Goal: Task Accomplishment & Management: Manage account settings

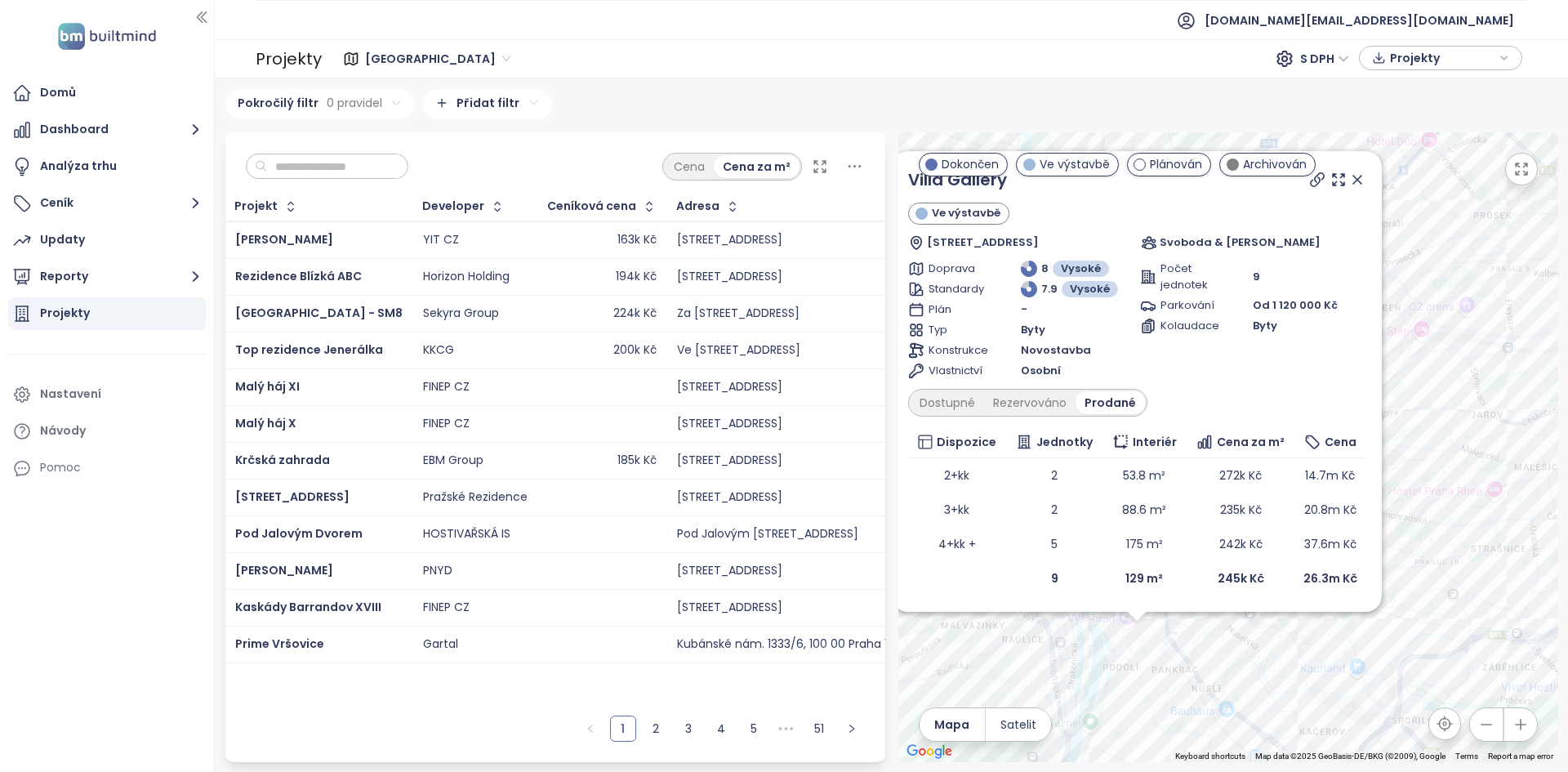
click at [1355, 178] on icon at bounding box center [1357, 179] width 8 height 8
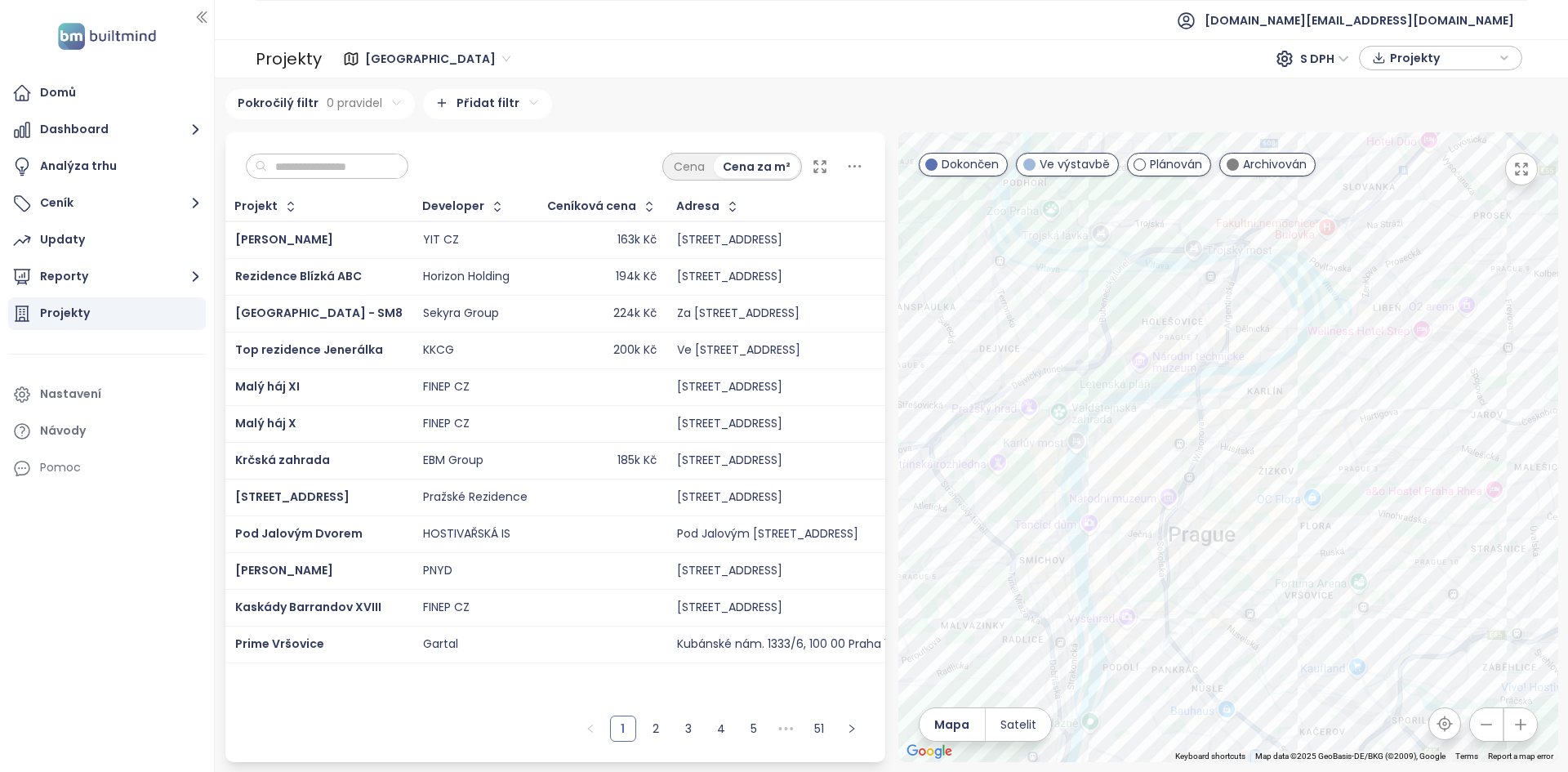
drag, startPoint x: 725, startPoint y: 74, endPoint x: 696, endPoint y: 65, distance: 30.4
click at [696, 65] on div "Praha S DPH Projekty" at bounding box center [924, 59] width 1205 height 33
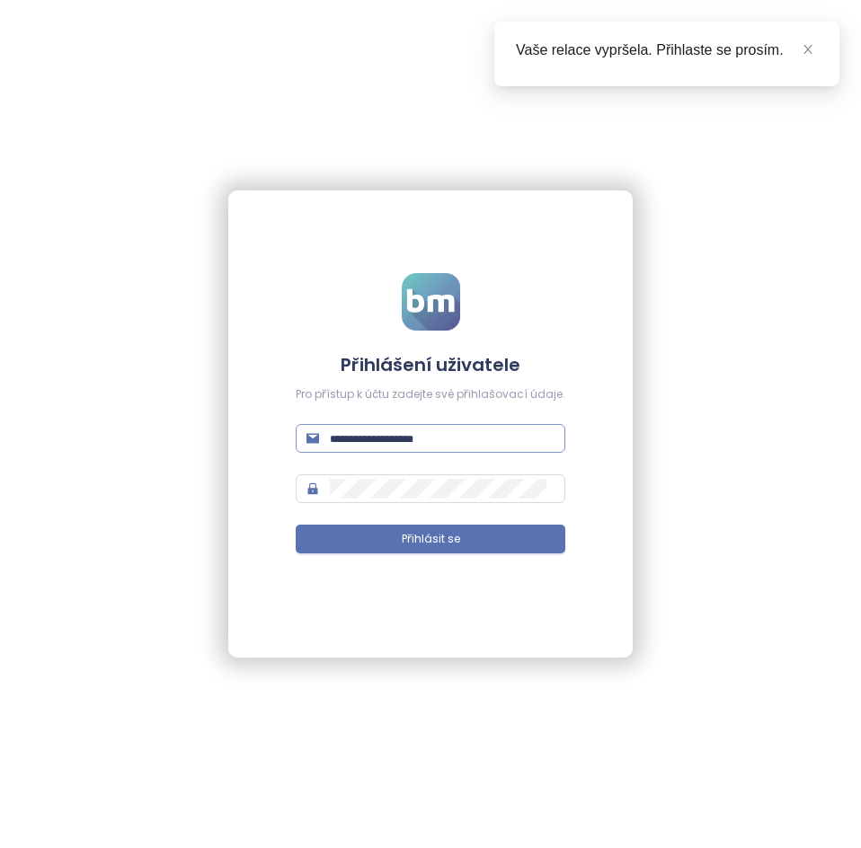
click at [435, 444] on input "text" at bounding box center [442, 439] width 225 height 20
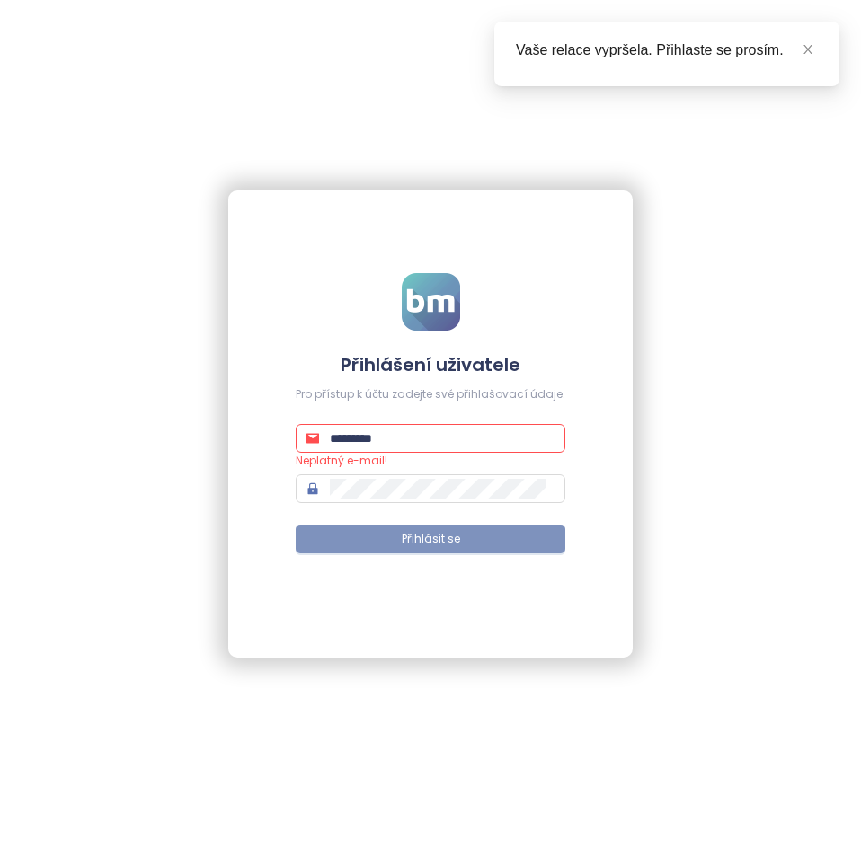
type input "**********"
click at [296, 525] on button "Přihlásit se" at bounding box center [431, 539] width 270 height 29
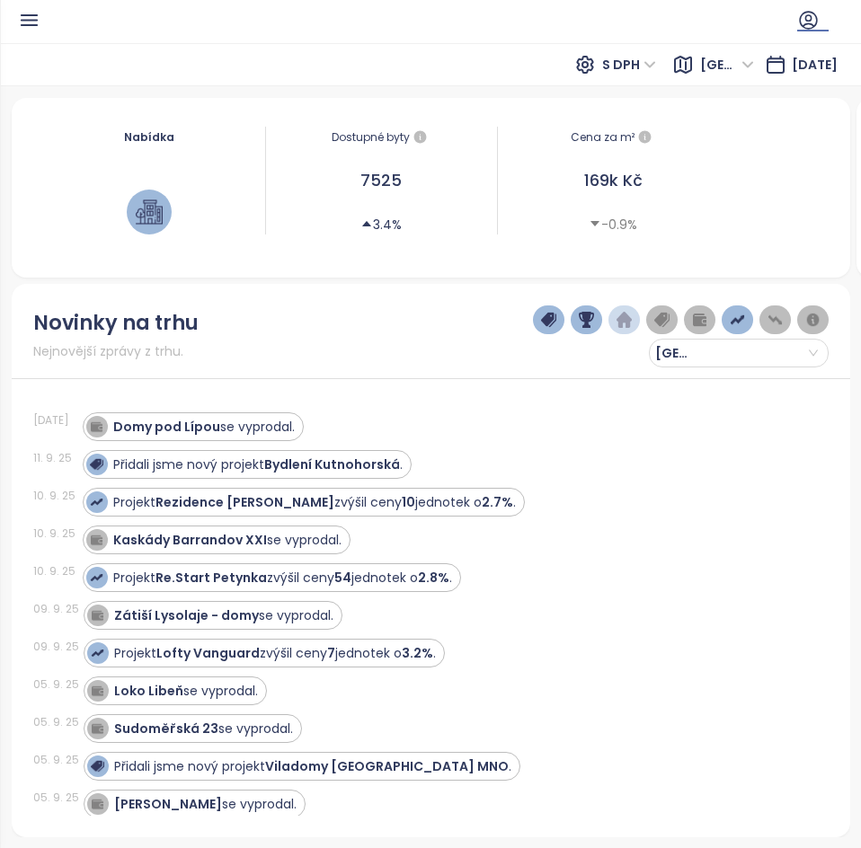
click at [814, 27] on ul at bounding box center [441, 20] width 802 height 22
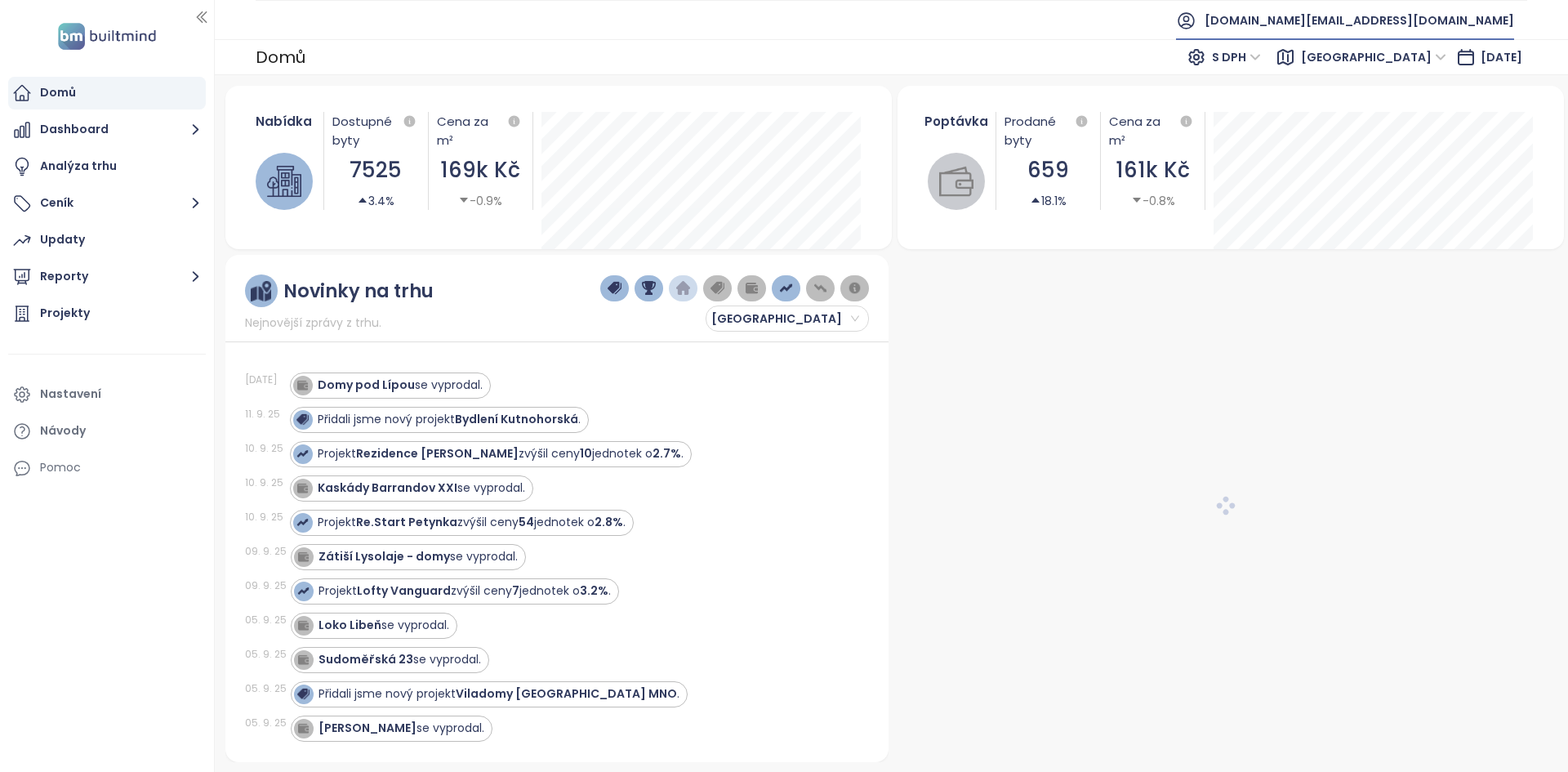
click at [1433, 25] on span "[DOMAIN_NAME][EMAIL_ADDRESS][DOMAIN_NAME]" at bounding box center [1359, 20] width 310 height 39
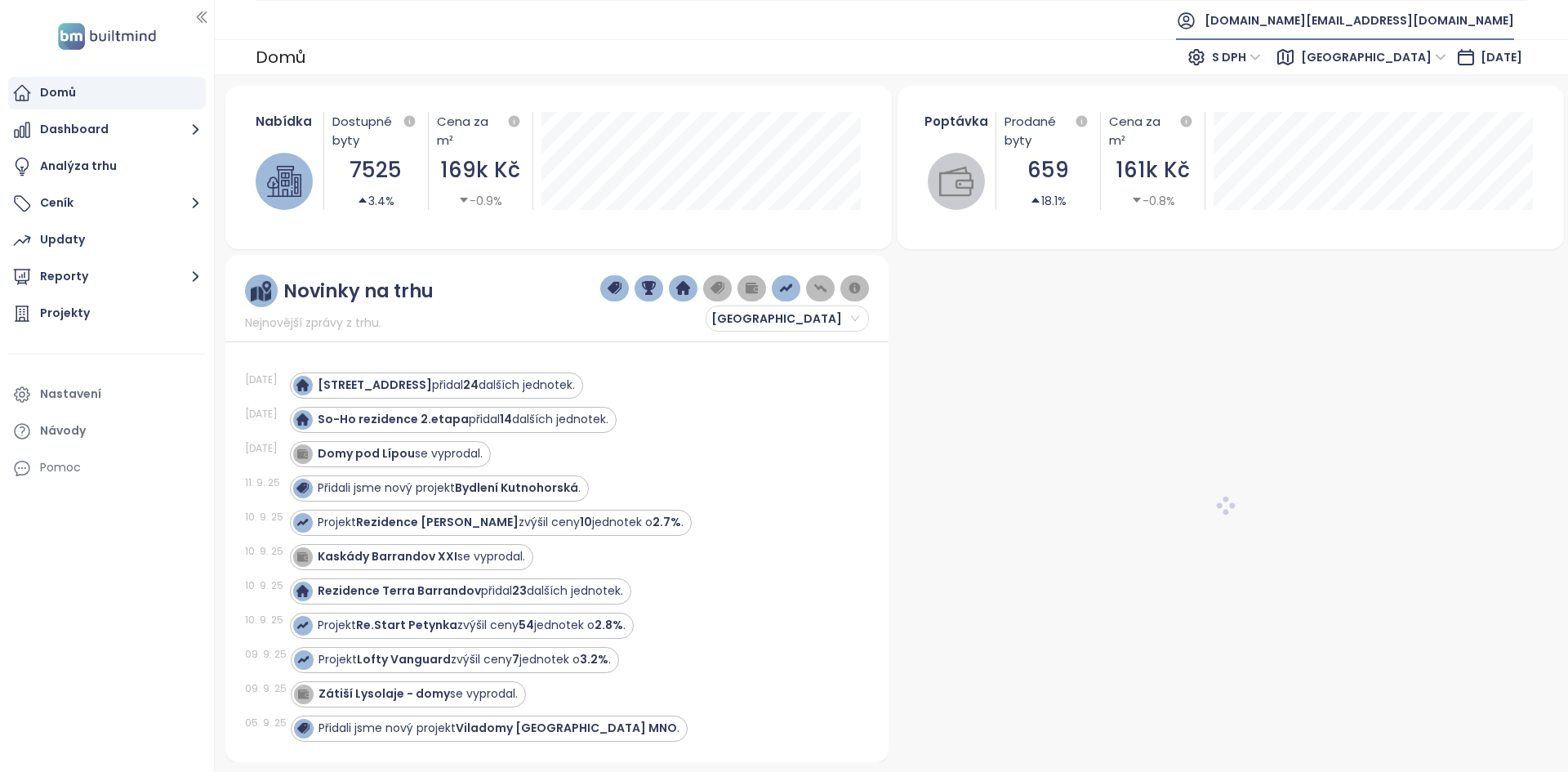
click at [1372, 32] on span "[DOMAIN_NAME][EMAIL_ADDRESS][DOMAIN_NAME]" at bounding box center [1359, 20] width 310 height 39
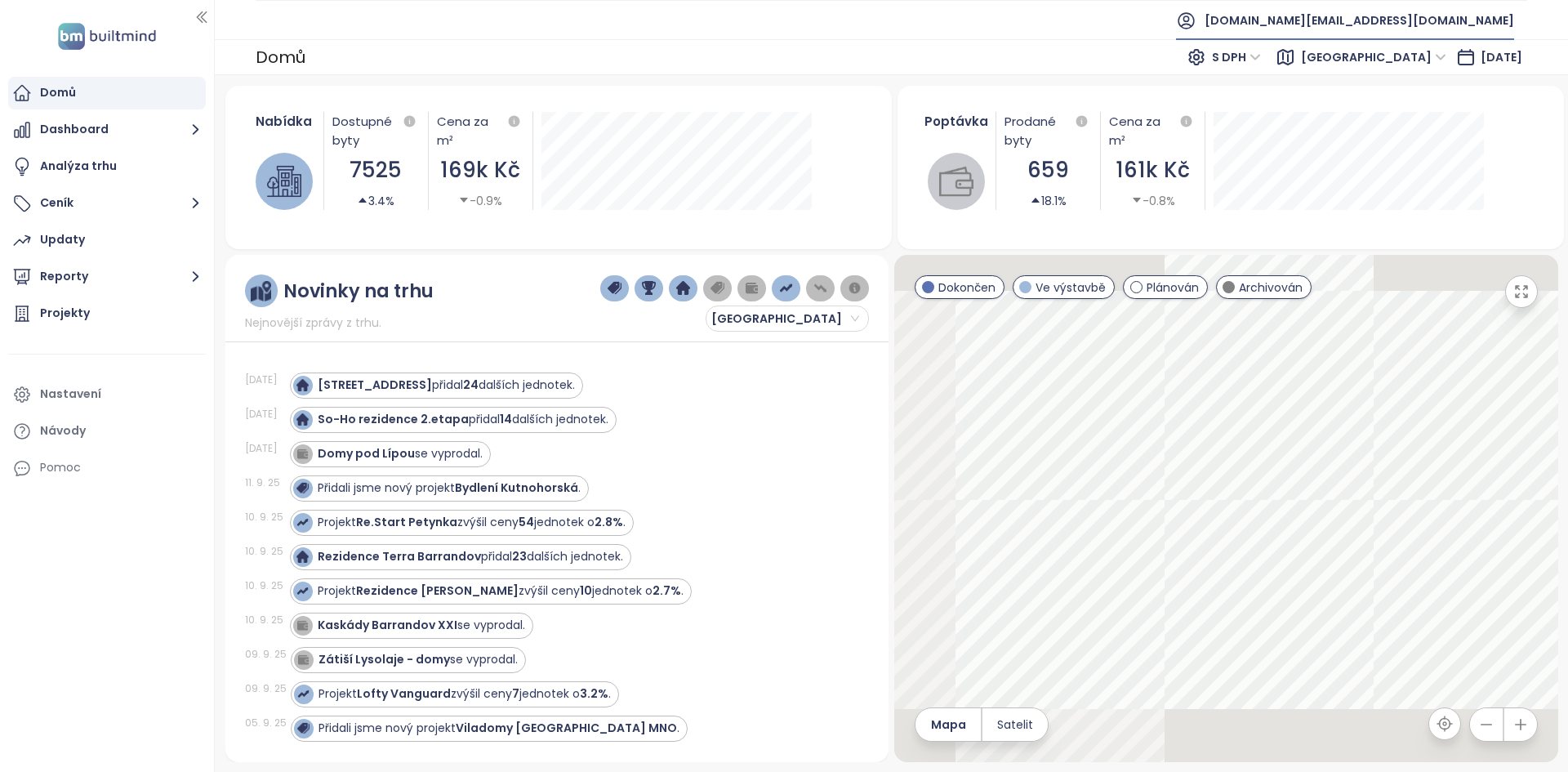
click at [1364, 24] on span "[DOMAIN_NAME][EMAIL_ADDRESS][DOMAIN_NAME]" at bounding box center [1359, 20] width 310 height 39
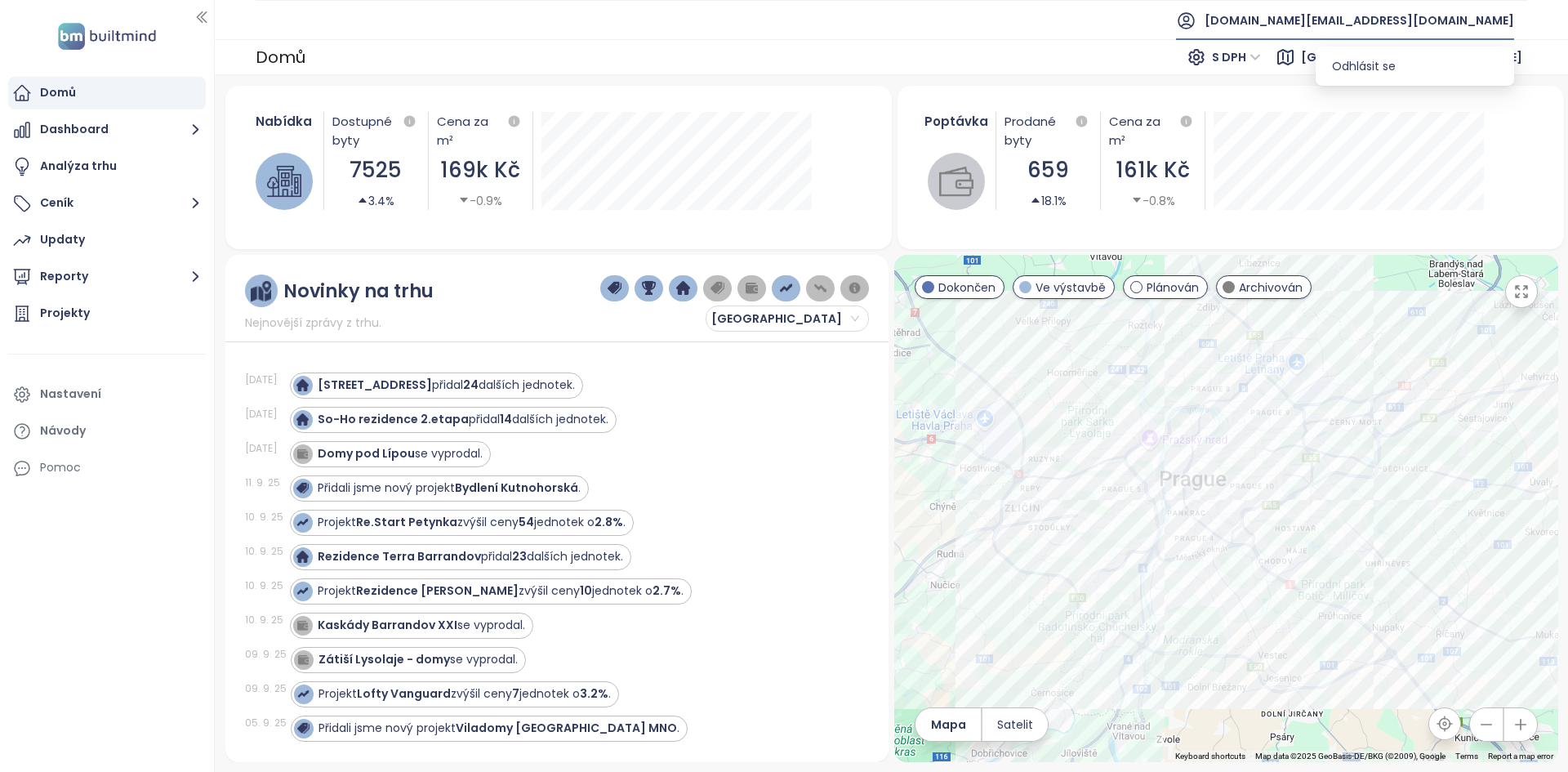
click at [1363, 61] on span "Odhlásit se" at bounding box center [1363, 66] width 64 height 16
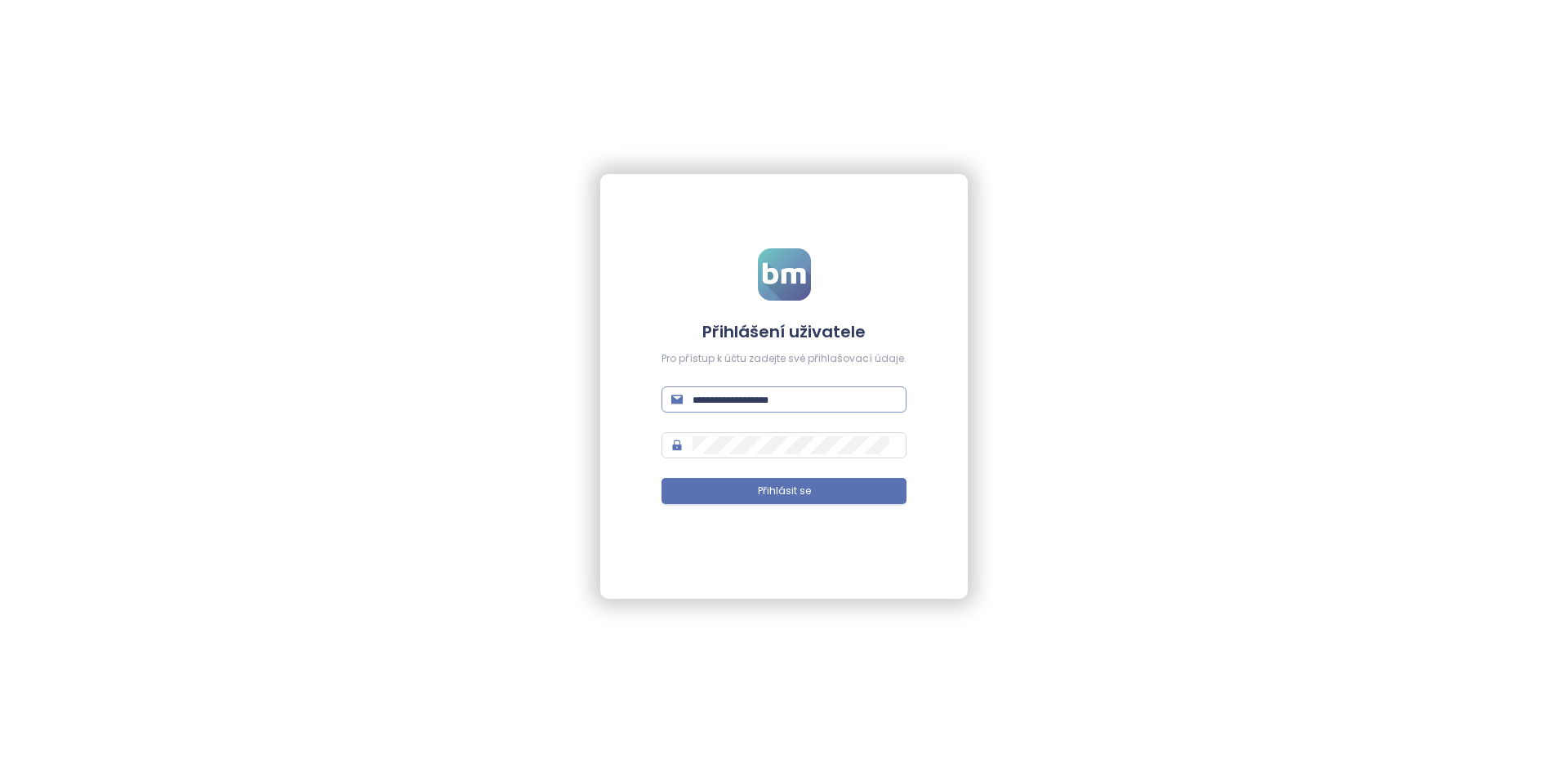
click at [733, 396] on input "text" at bounding box center [794, 399] width 205 height 18
drag, startPoint x: 733, startPoint y: 396, endPoint x: 740, endPoint y: 384, distance: 13.9
click at [733, 396] on input "text" at bounding box center [794, 399] width 205 height 18
type input "**********"
click at [662, 478] on button "Přihlásit se" at bounding box center [784, 491] width 245 height 26
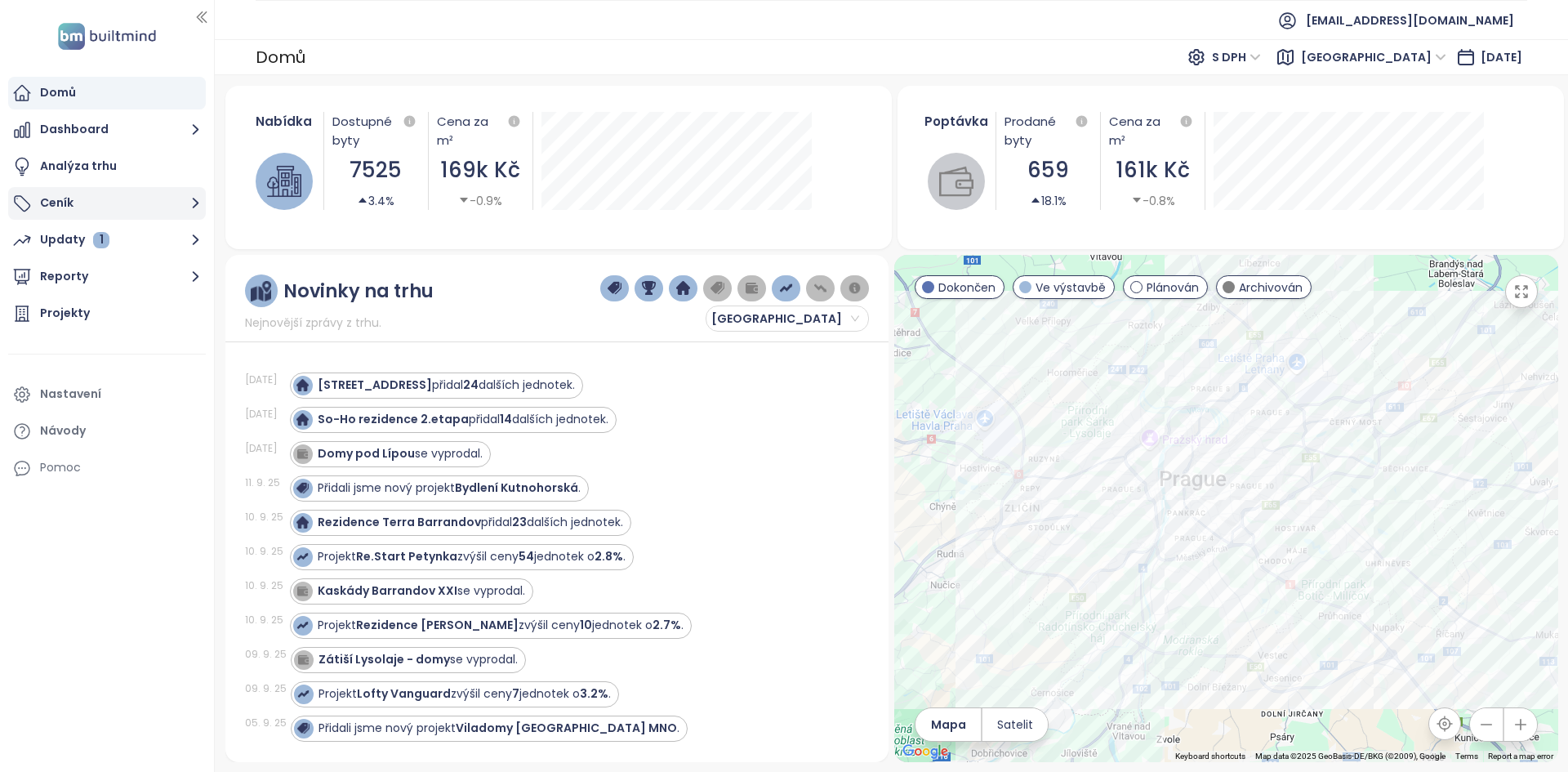
click at [127, 204] on button "Ceník" at bounding box center [106, 204] width 197 height 33
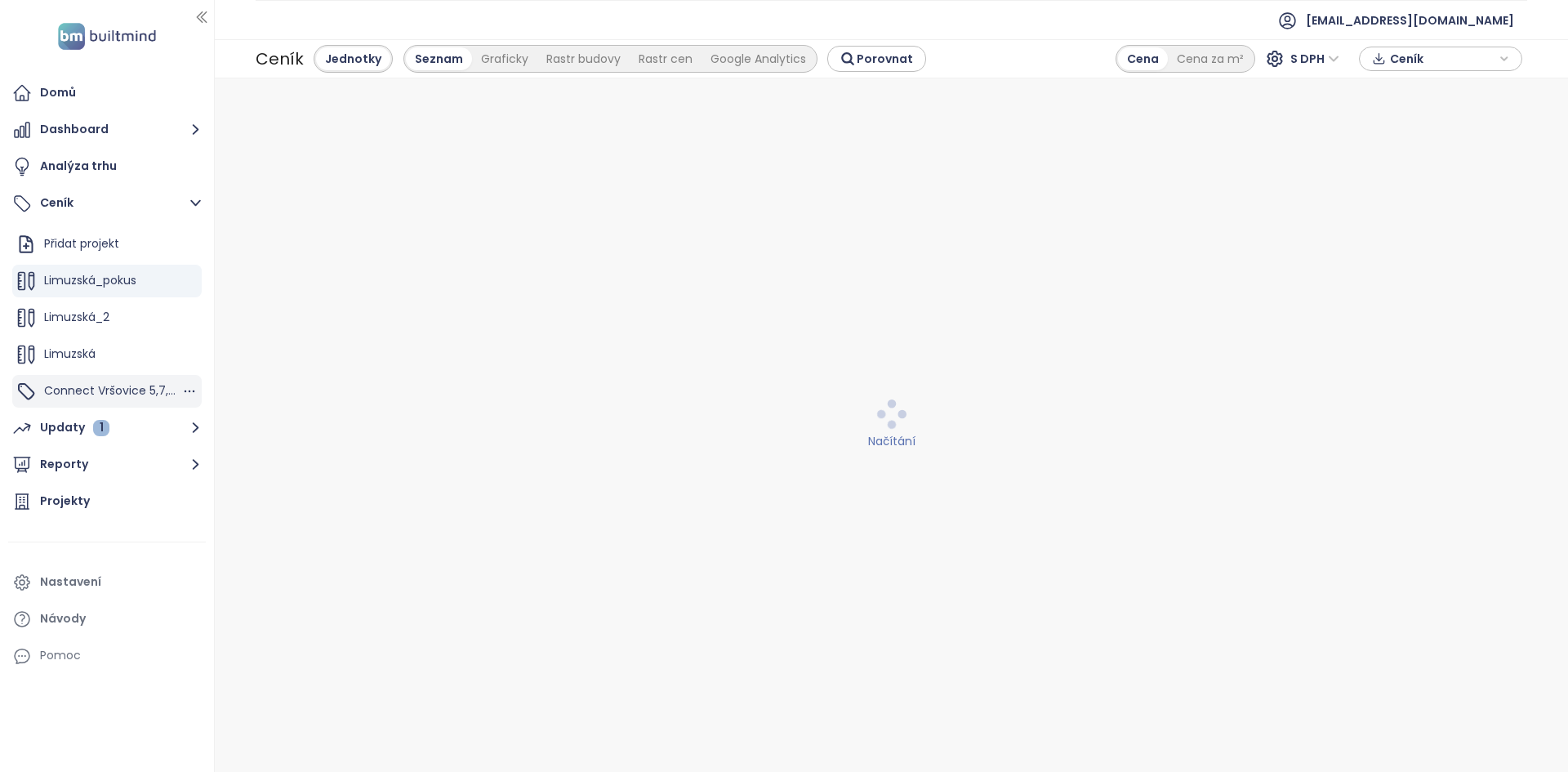
click at [117, 406] on div "Connect Vršovice 5,7,8,9" at bounding box center [106, 391] width 189 height 33
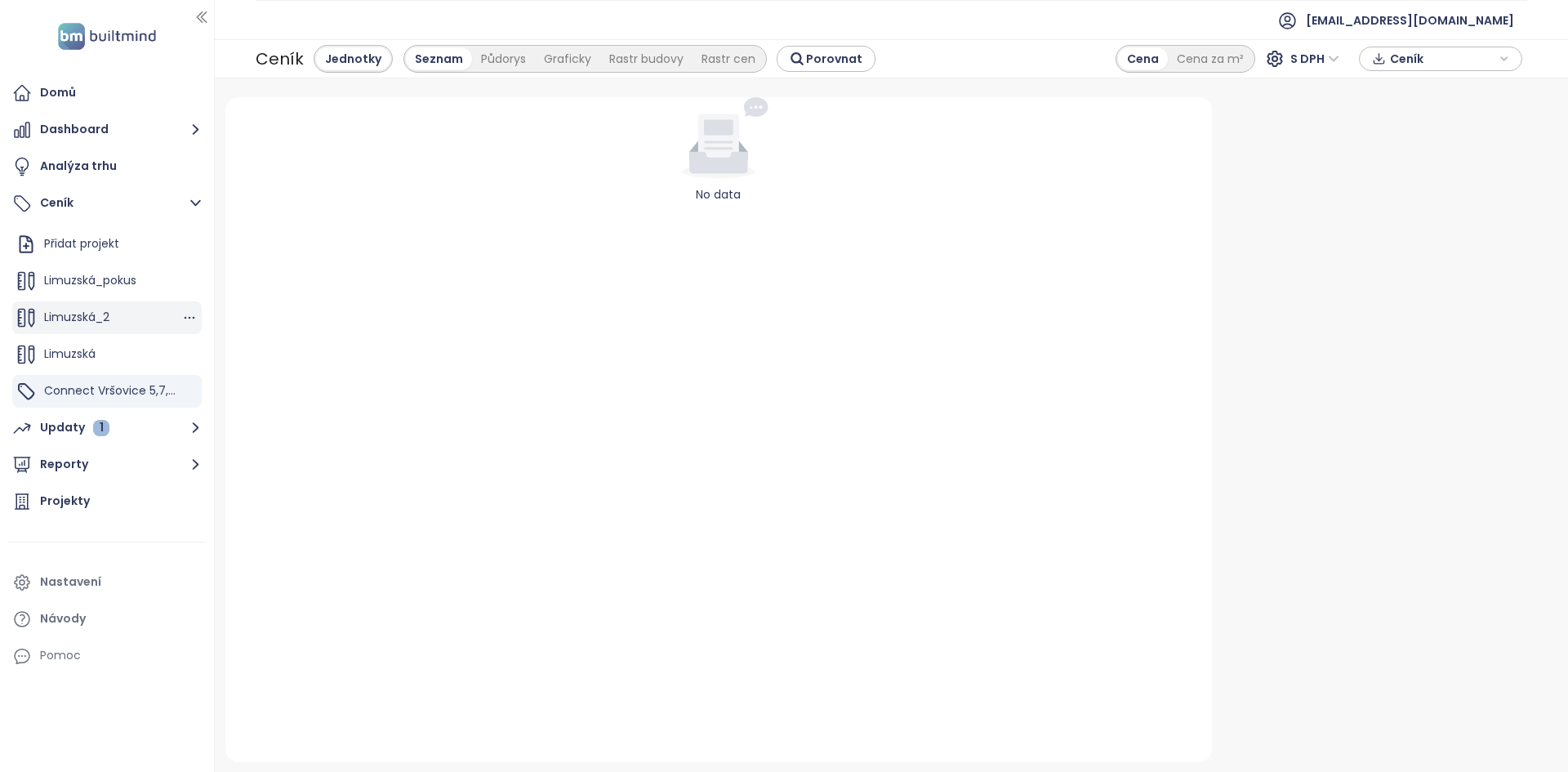
scroll to position [110, 0]
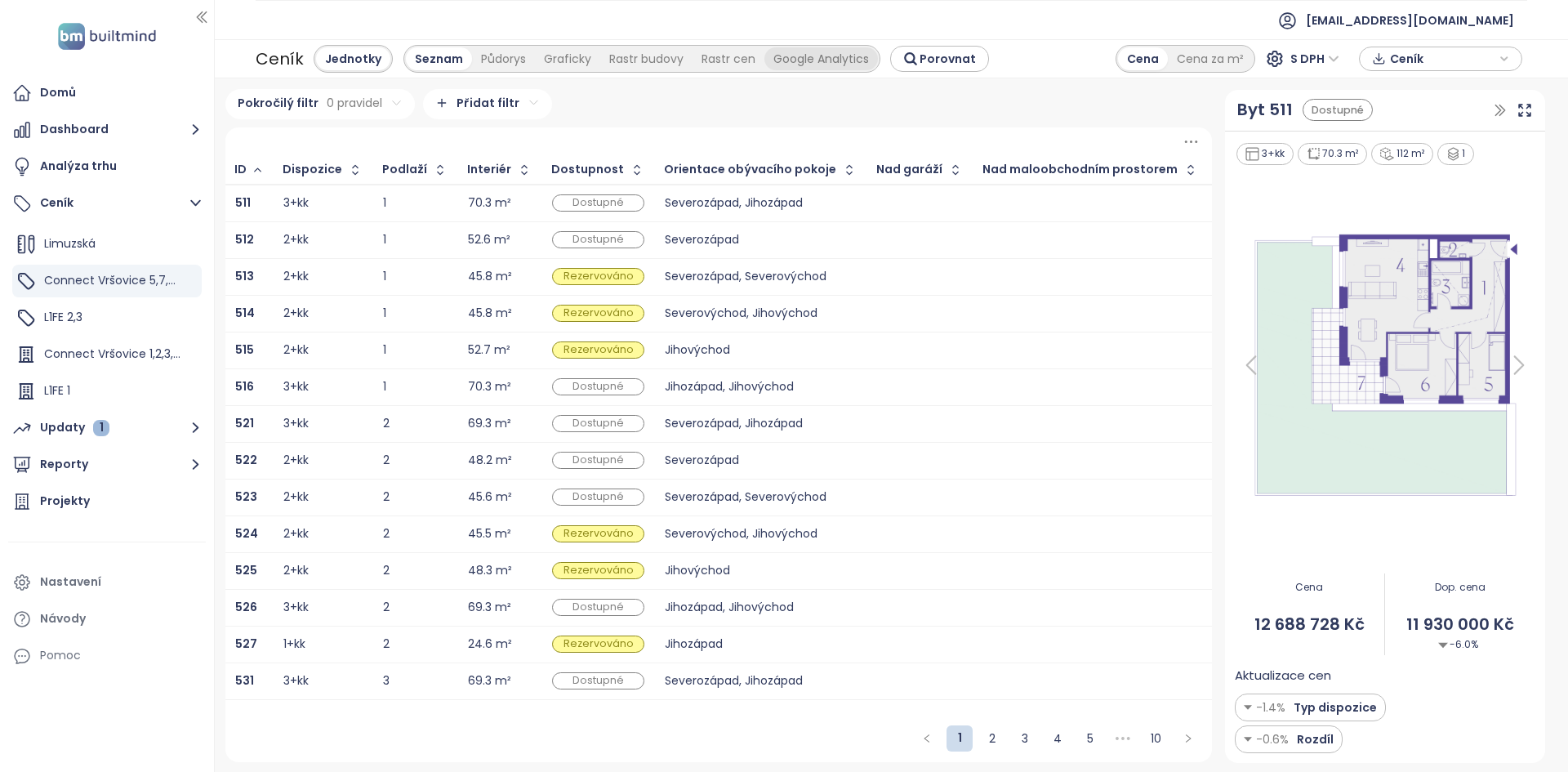
click at [833, 65] on div "Google Analytics" at bounding box center [821, 58] width 114 height 23
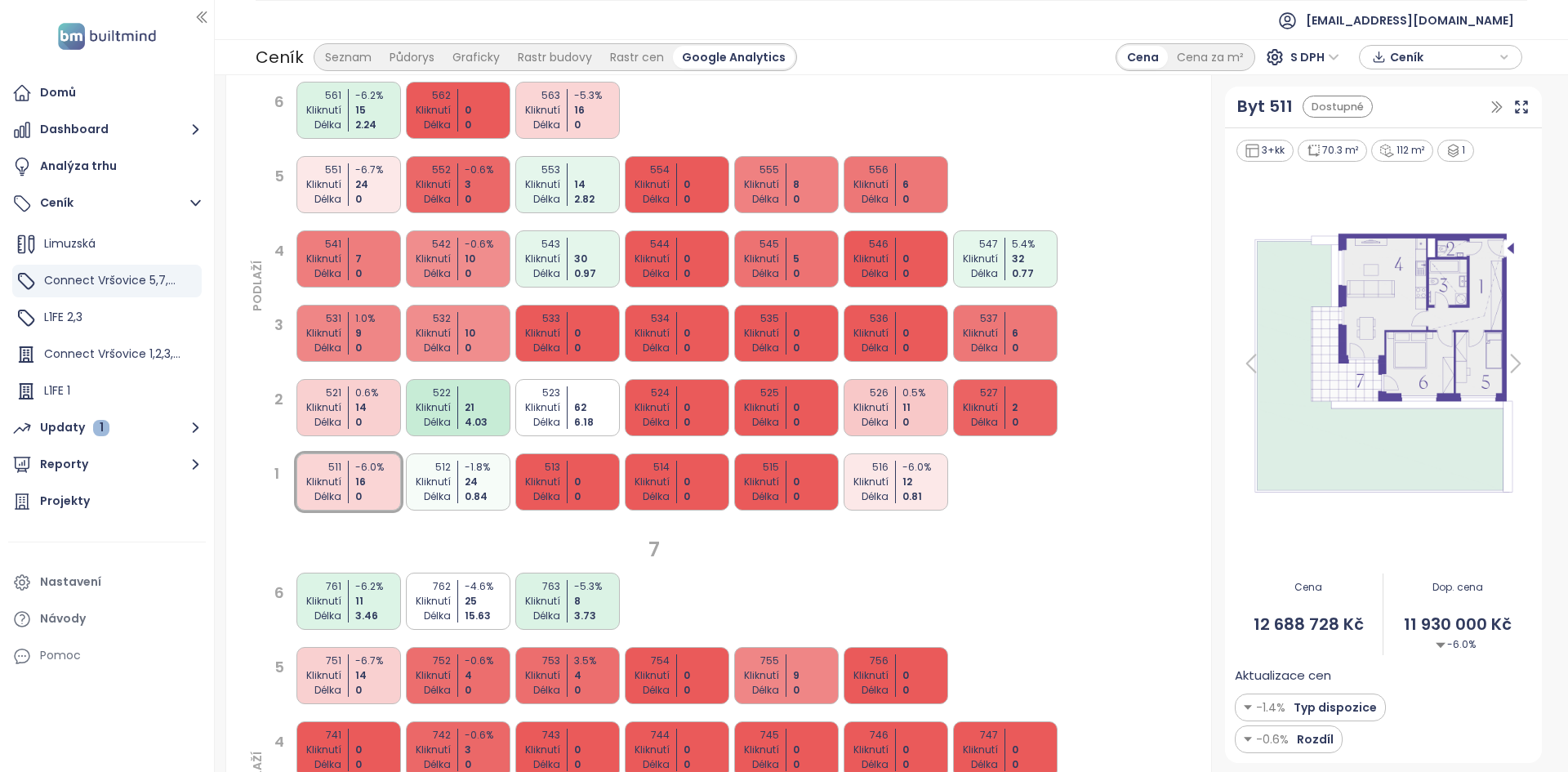
scroll to position [0, 0]
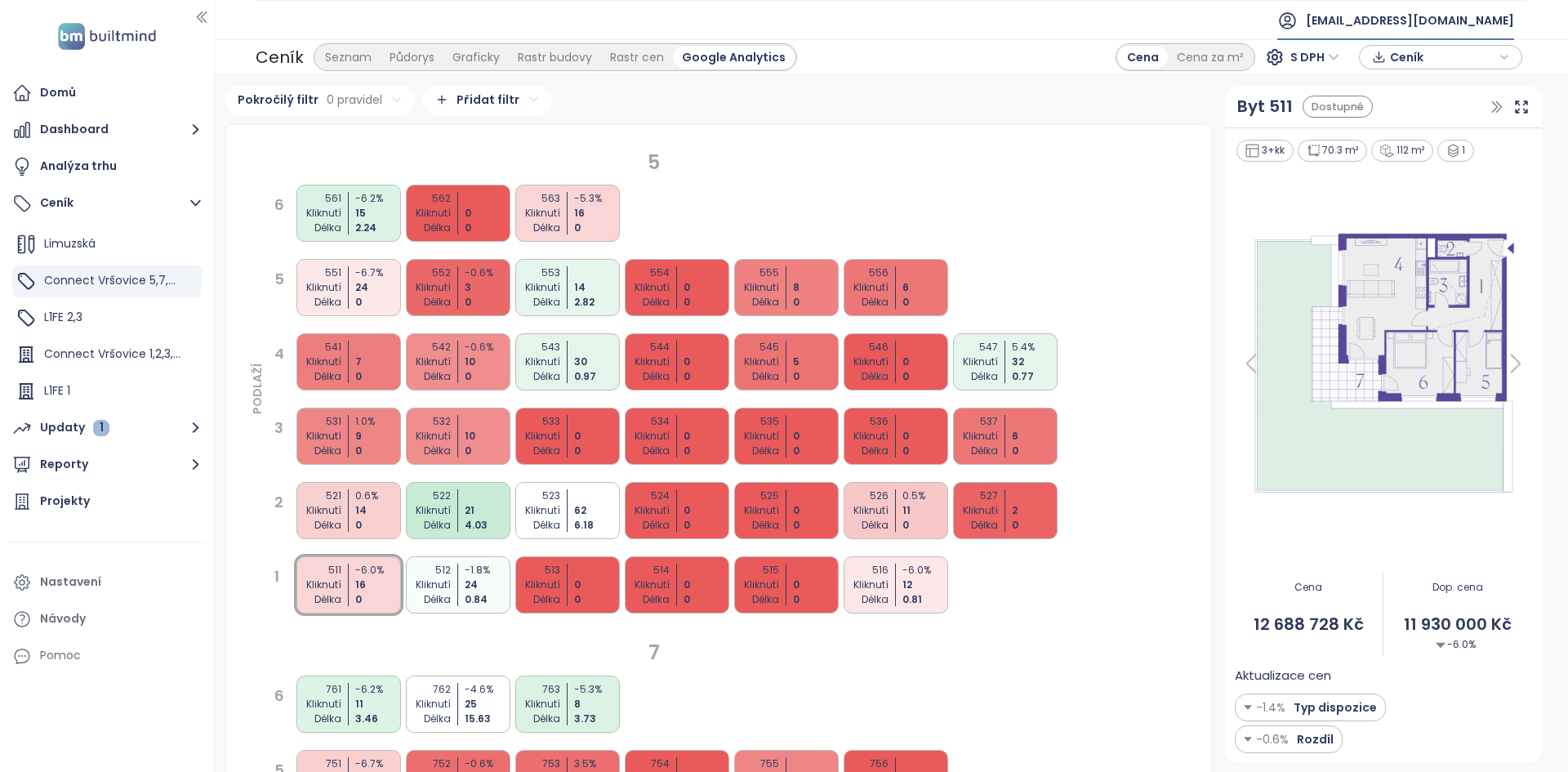
click at [1482, 35] on span "daramis@daramis.com" at bounding box center [1410, 20] width 208 height 39
click at [1457, 60] on li "Odhlásit se" at bounding box center [1429, 66] width 162 height 33
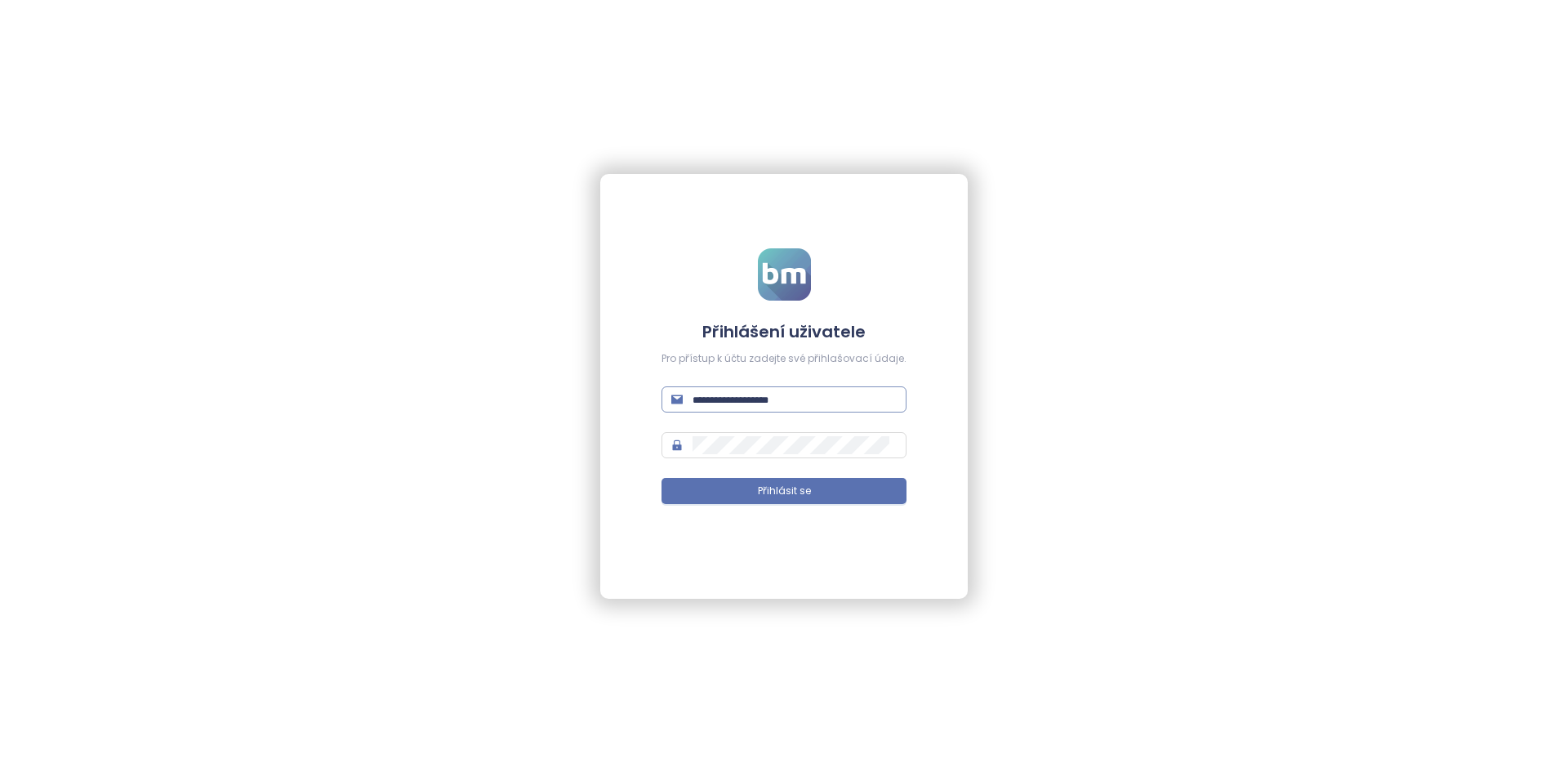
click at [805, 387] on span at bounding box center [784, 399] width 245 height 26
click at [804, 392] on input "text" at bounding box center [794, 399] width 205 height 18
type input "***"
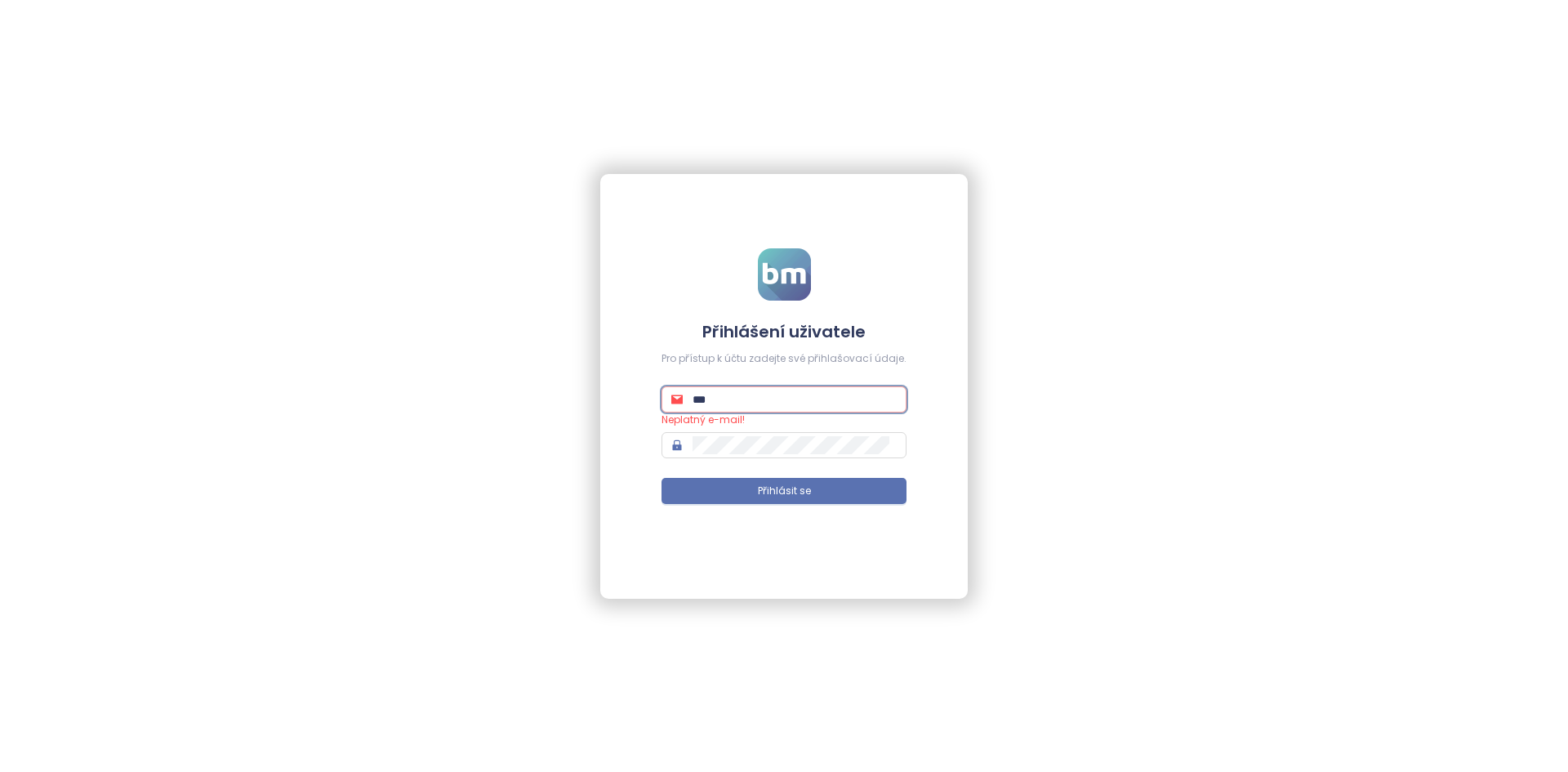
type input "****"
click at [808, 392] on input "text" at bounding box center [794, 399] width 205 height 18
type input "**********"
click at [662, 478] on button "Přihlásit se" at bounding box center [784, 491] width 245 height 26
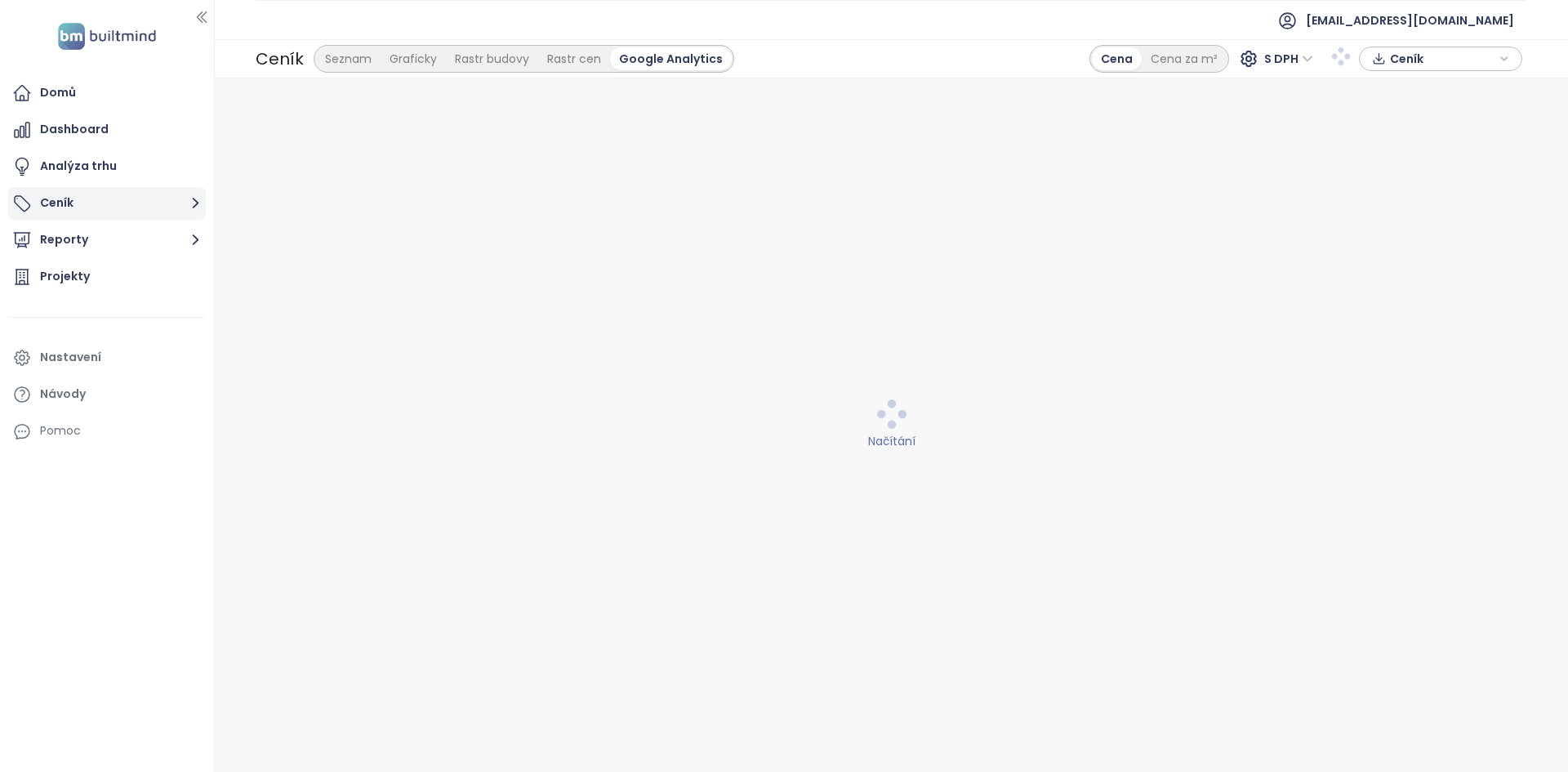
click at [141, 209] on button "Ceník" at bounding box center [106, 204] width 197 height 33
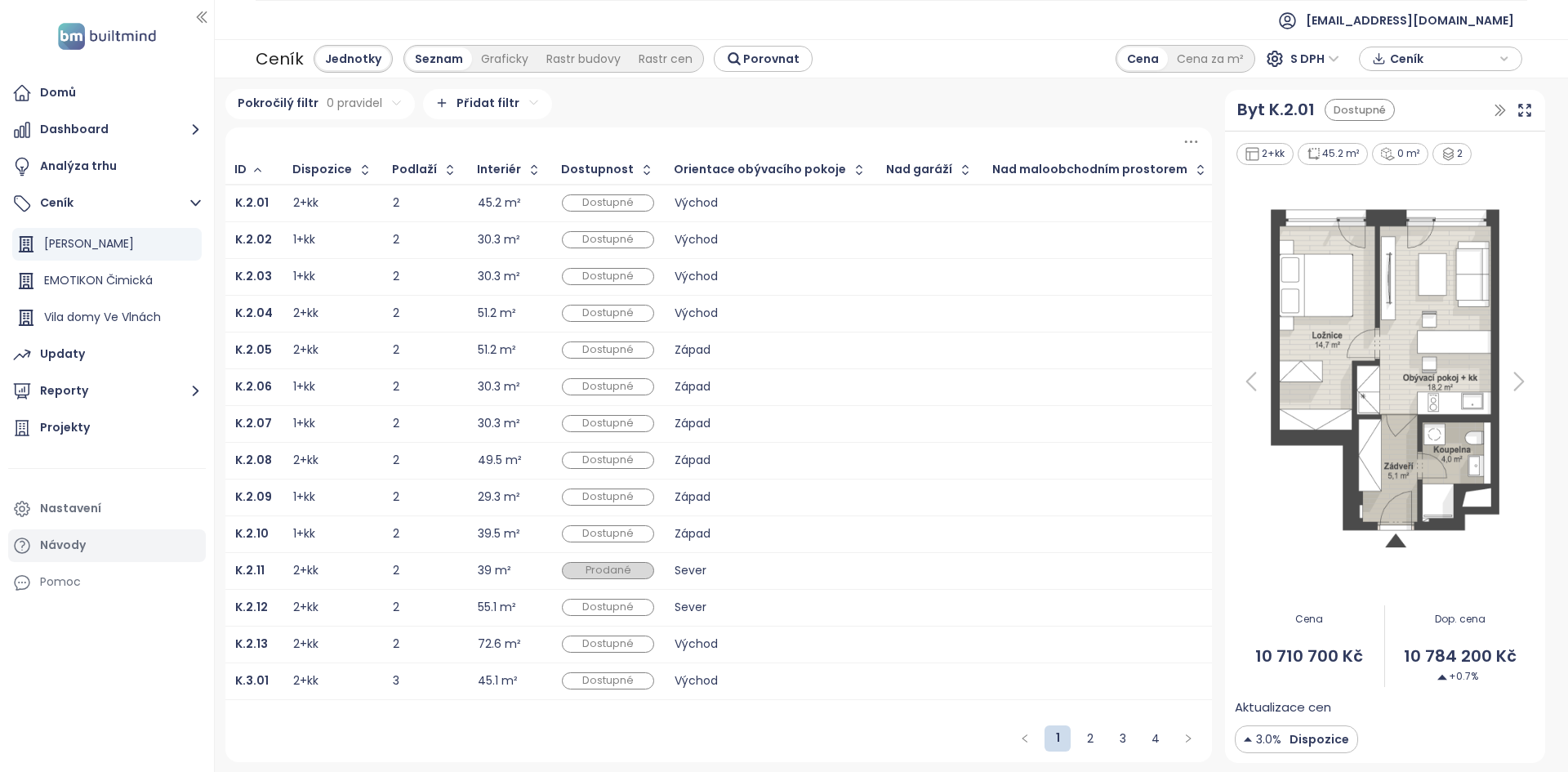
drag, startPoint x: 139, startPoint y: 631, endPoint x: 122, endPoint y: 556, distance: 76.9
click at [139, 631] on div "Domů Dashboard Analýza trhu Ceník Konstanta Karlín EMOTIKON Čimická Vila domy V…" at bounding box center [106, 386] width 214 height 772
click at [95, 419] on div "Projekty" at bounding box center [106, 428] width 197 height 33
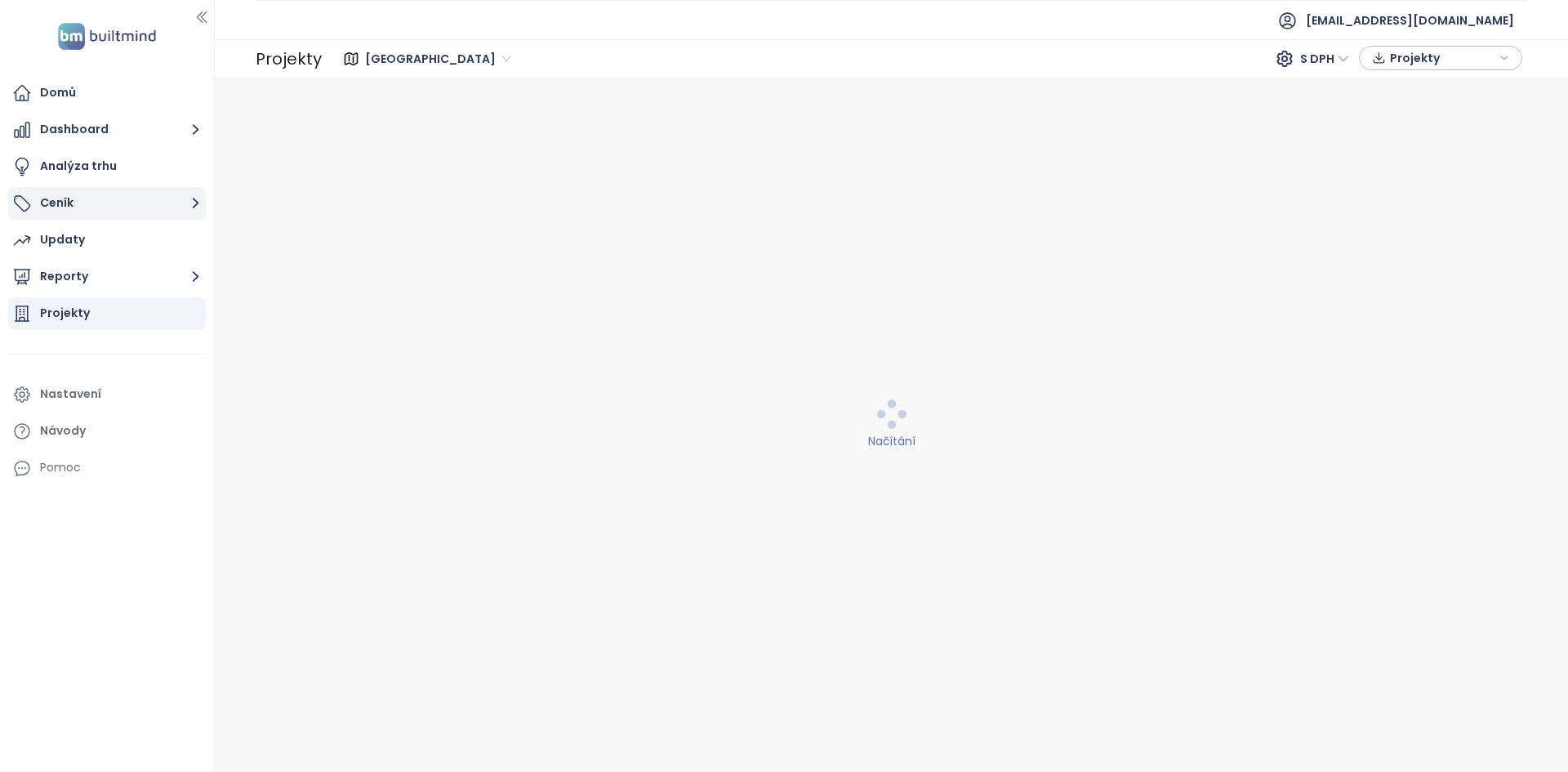
click at [117, 193] on button "Ceník" at bounding box center [106, 204] width 197 height 33
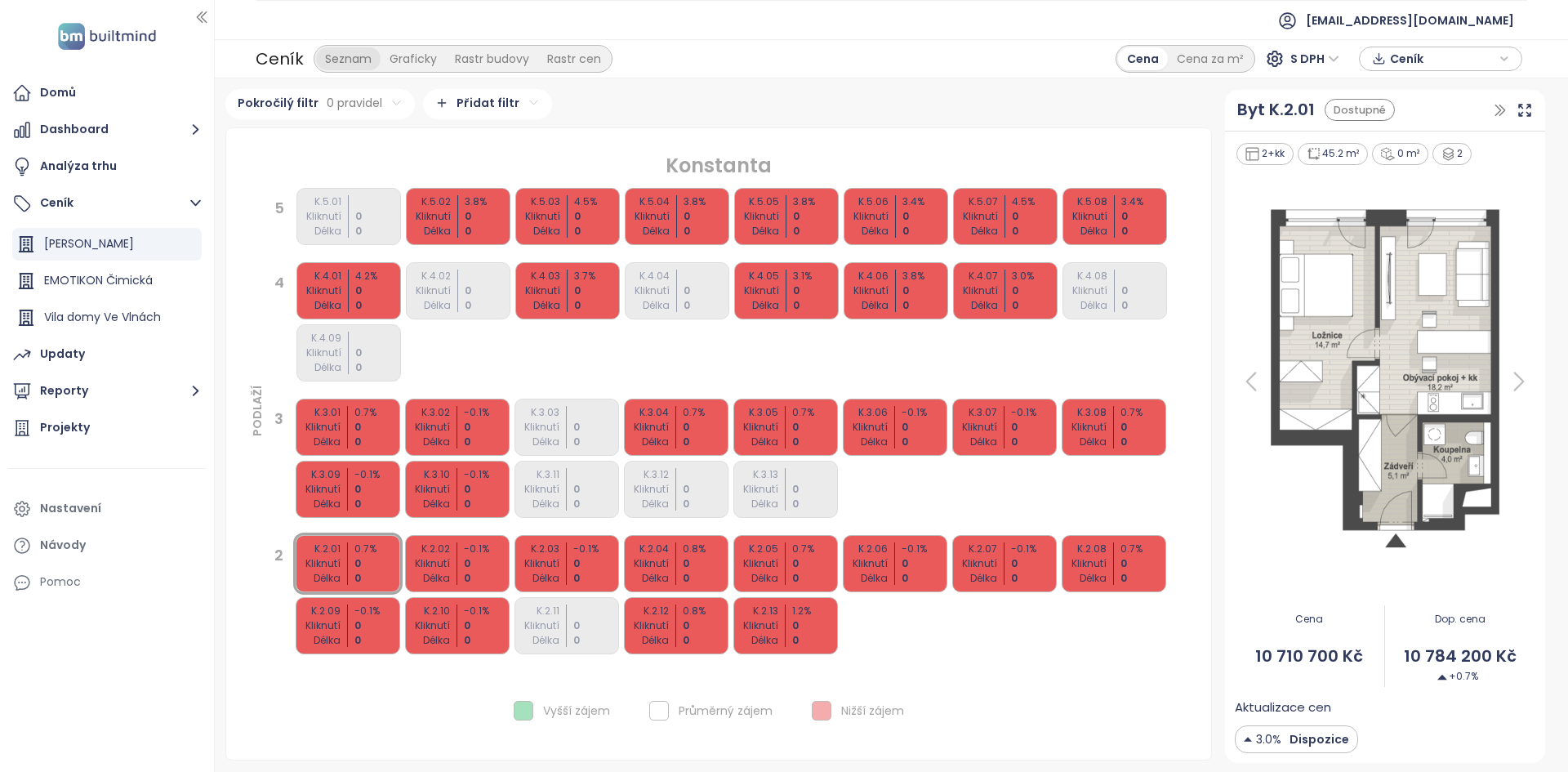
click at [372, 64] on div "Seznam" at bounding box center [348, 58] width 65 height 23
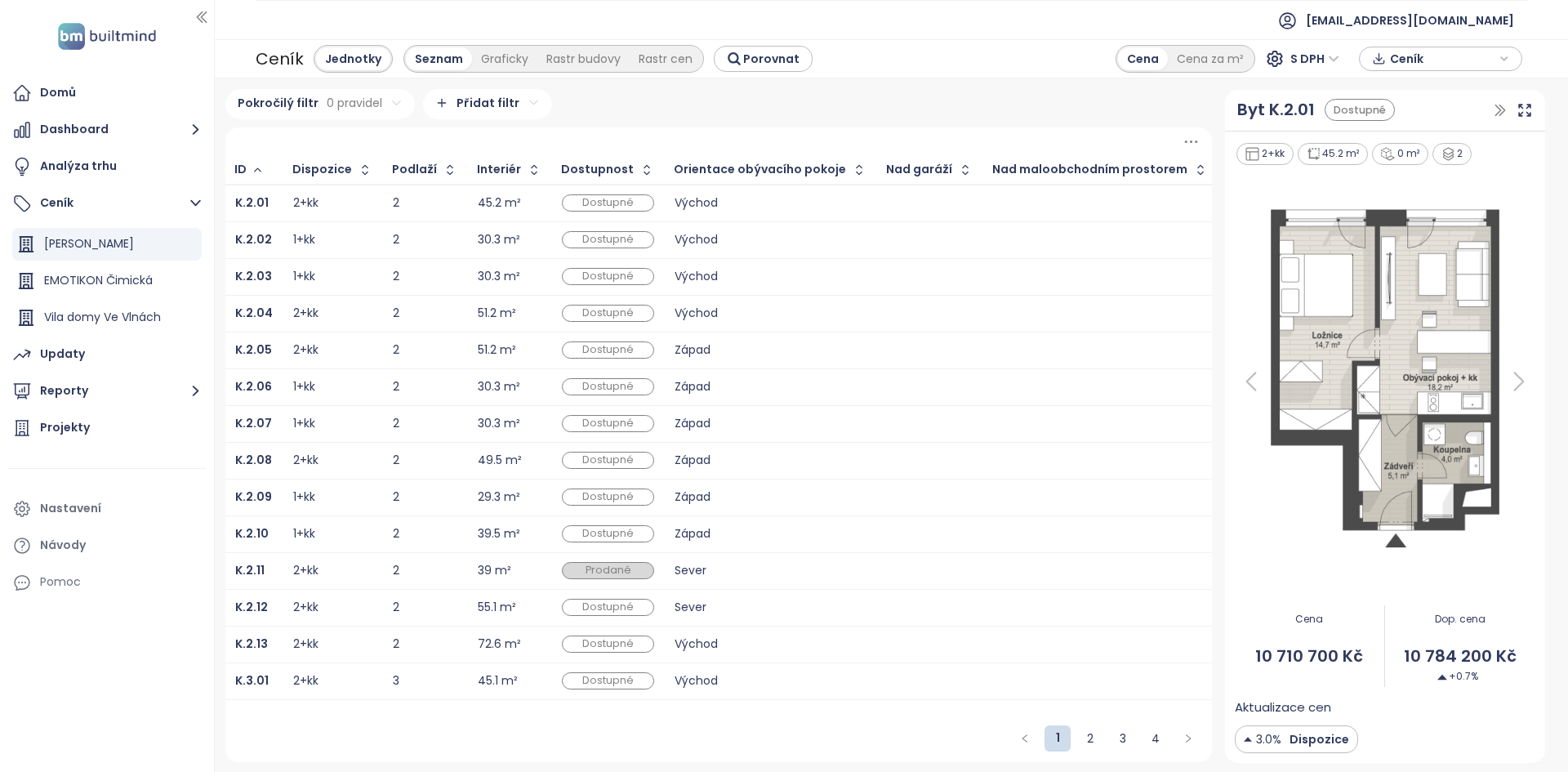
click at [269, 207] on div "K.2.01" at bounding box center [254, 204] width 37 height 20
click at [261, 206] on b "K.2.01" at bounding box center [252, 203] width 34 height 16
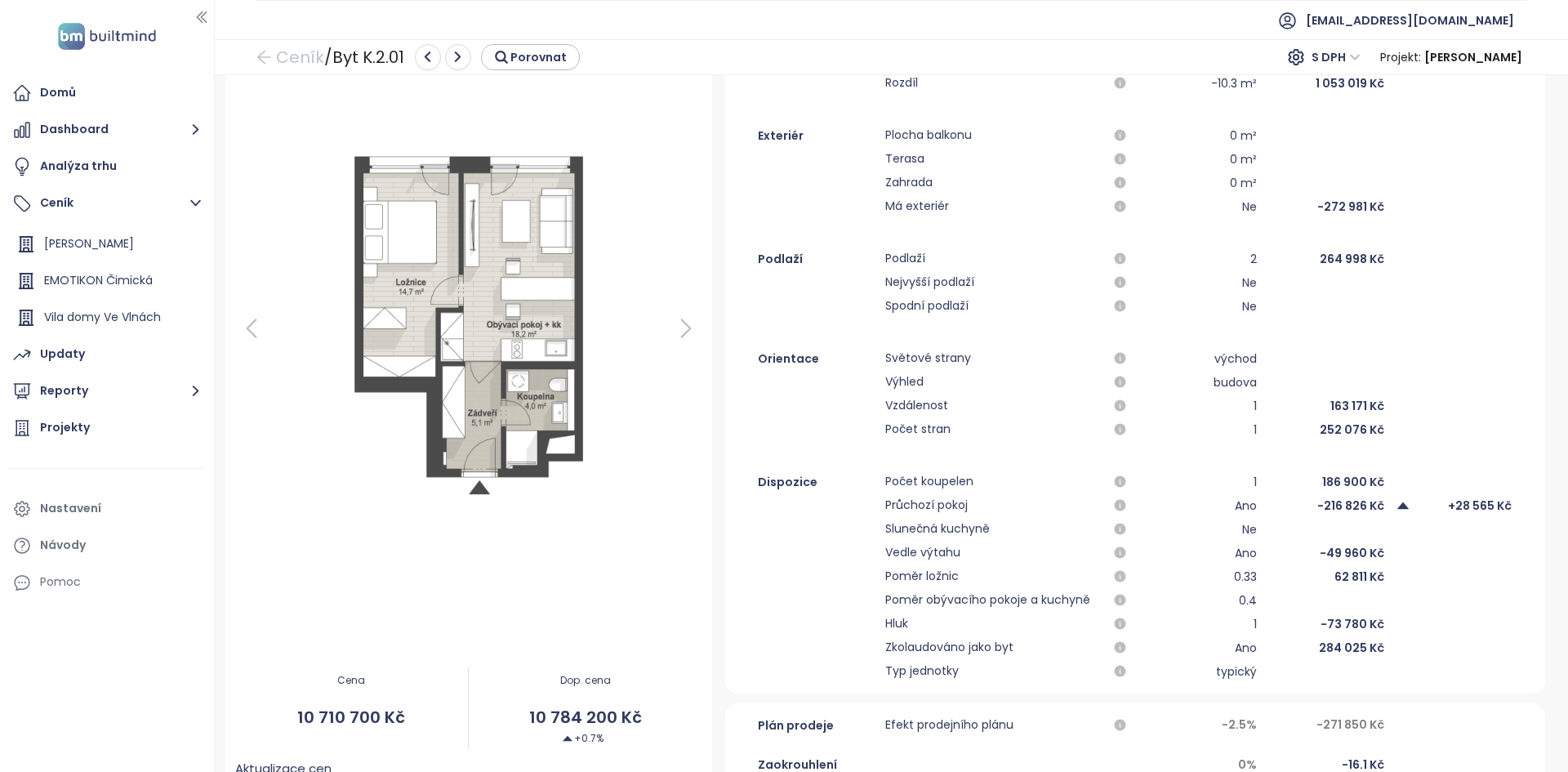
scroll to position [246, 0]
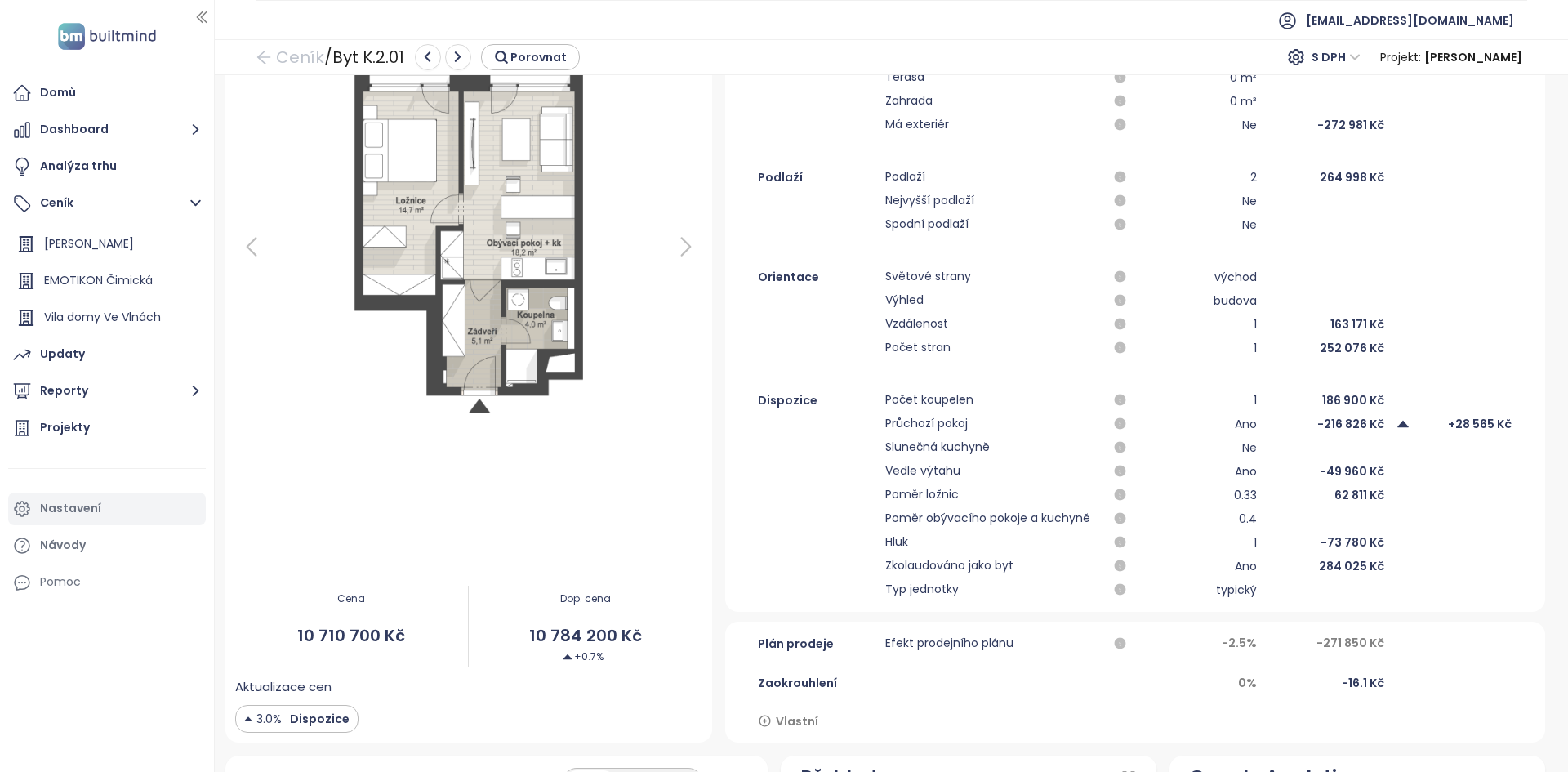
click at [95, 514] on div "Nastavení" at bounding box center [70, 508] width 61 height 20
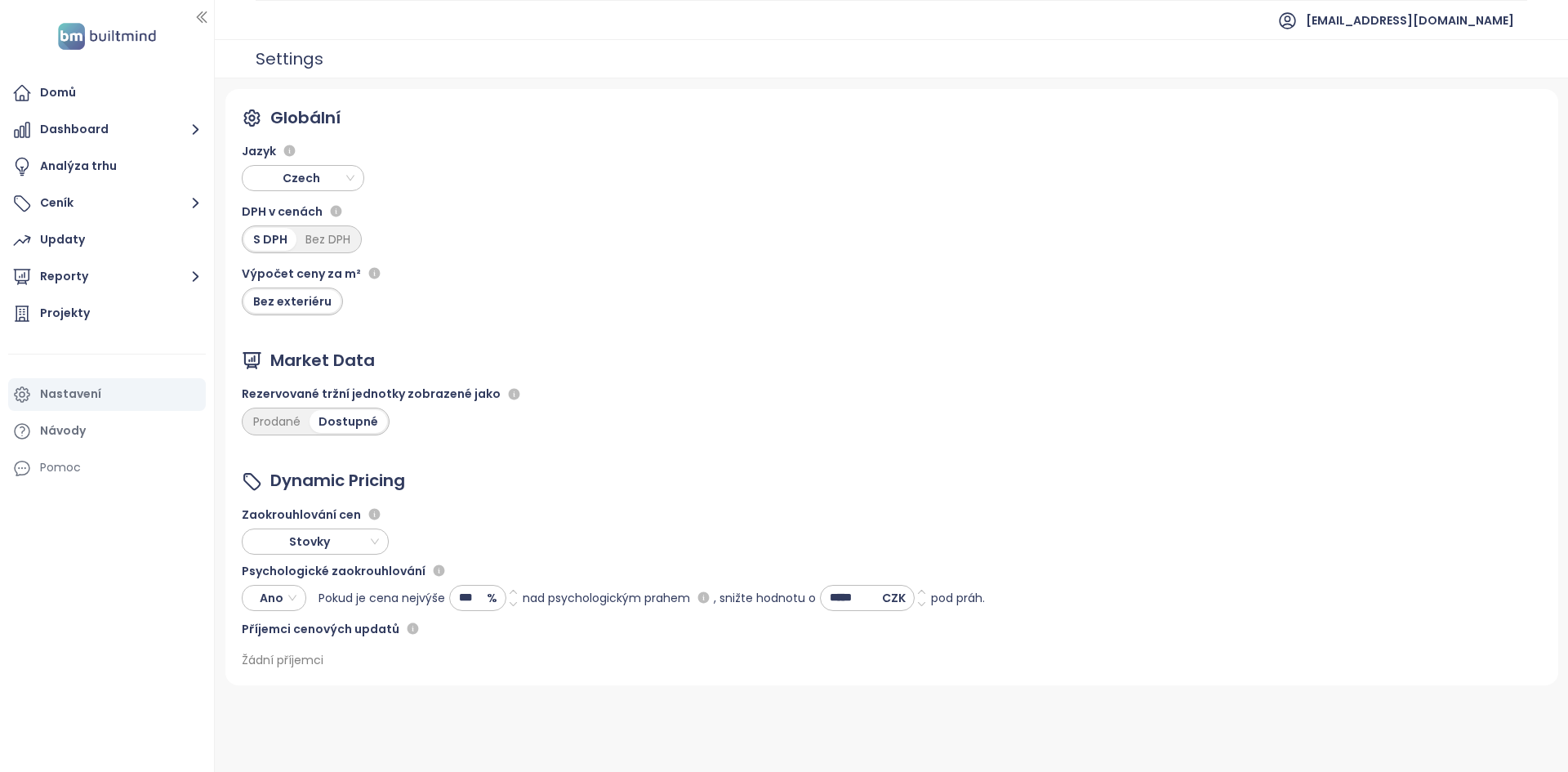
click at [277, 599] on span "Ano" at bounding box center [272, 597] width 49 height 25
click at [283, 633] on div "Ne" at bounding box center [274, 631] width 38 height 18
drag, startPoint x: 104, startPoint y: 214, endPoint x: 117, endPoint y: 216, distance: 13.2
click at [104, 214] on button "Ceník" at bounding box center [106, 204] width 197 height 33
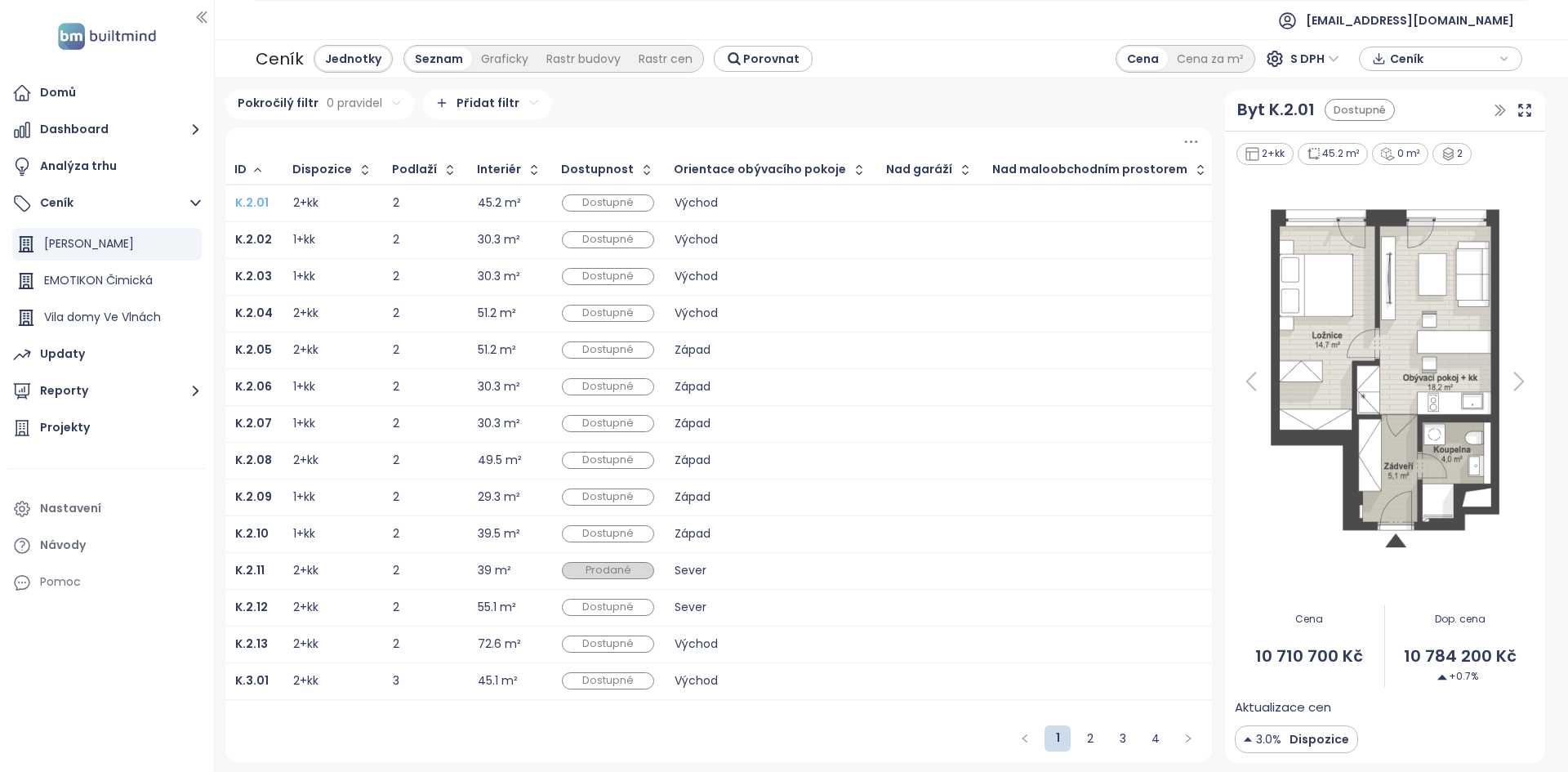
click at [255, 202] on b "K.2.01" at bounding box center [252, 203] width 34 height 16
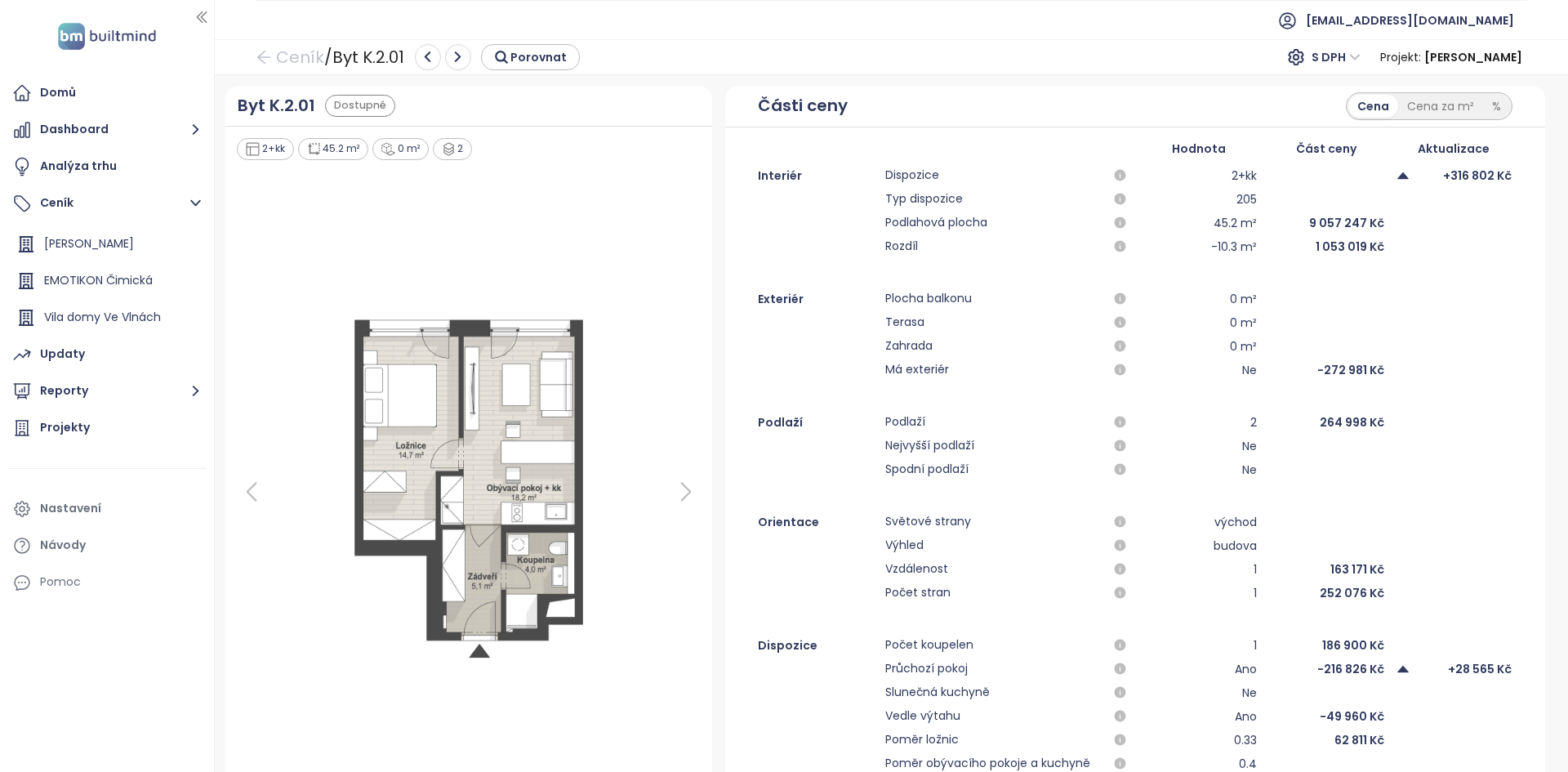
scroll to position [246, 0]
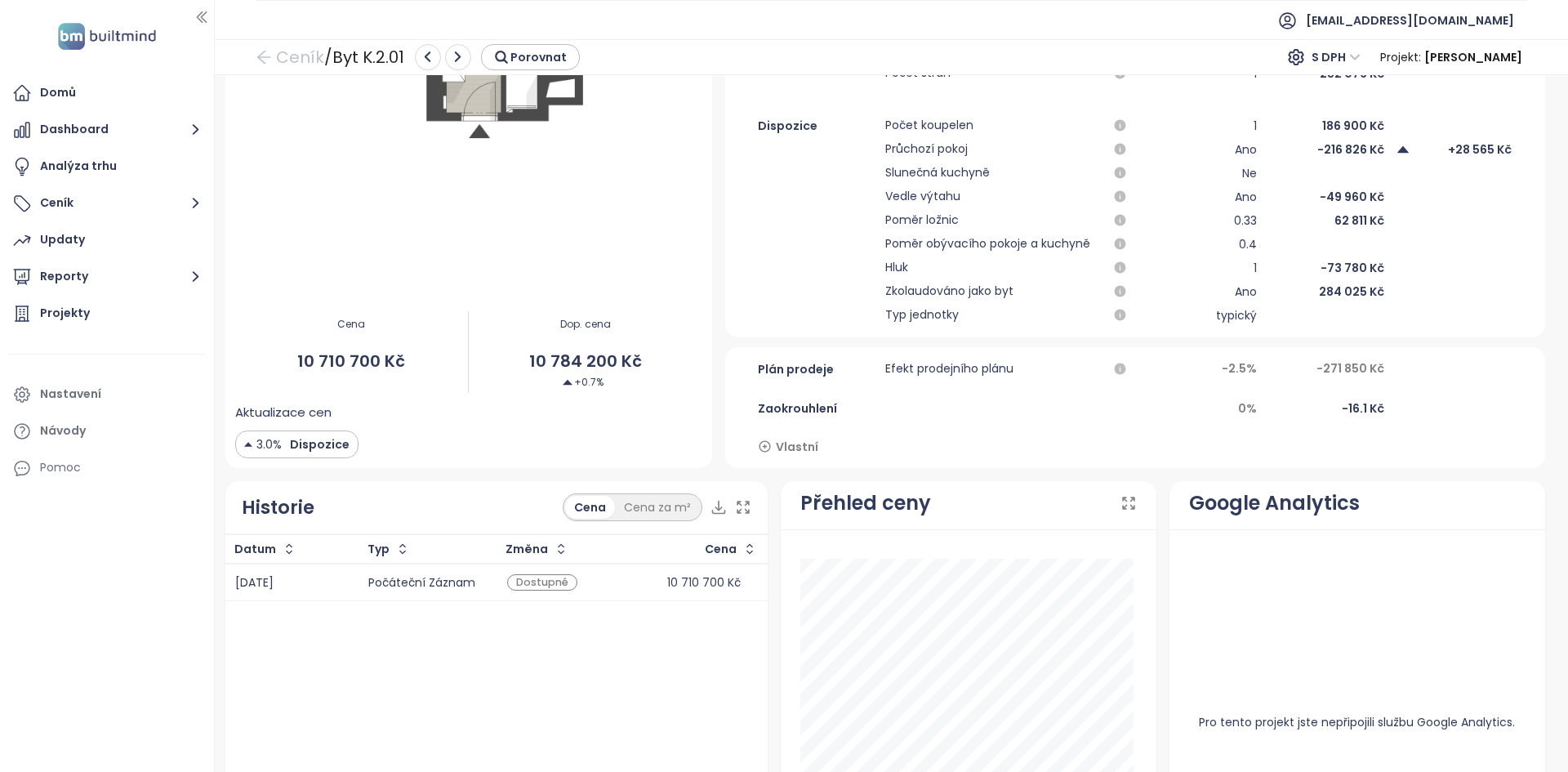
scroll to position [424, 0]
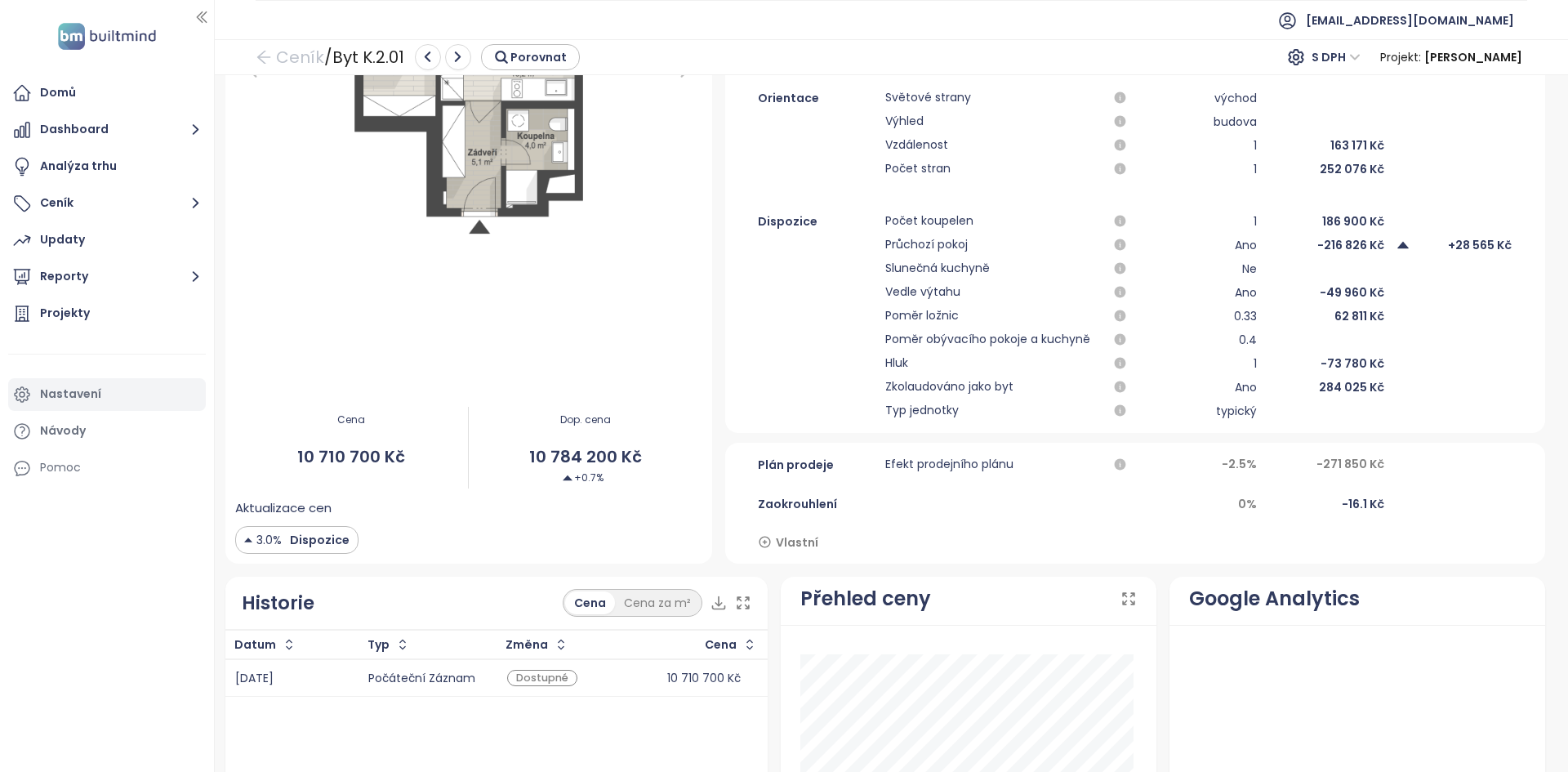
click at [80, 397] on div "Nastavení" at bounding box center [70, 394] width 61 height 20
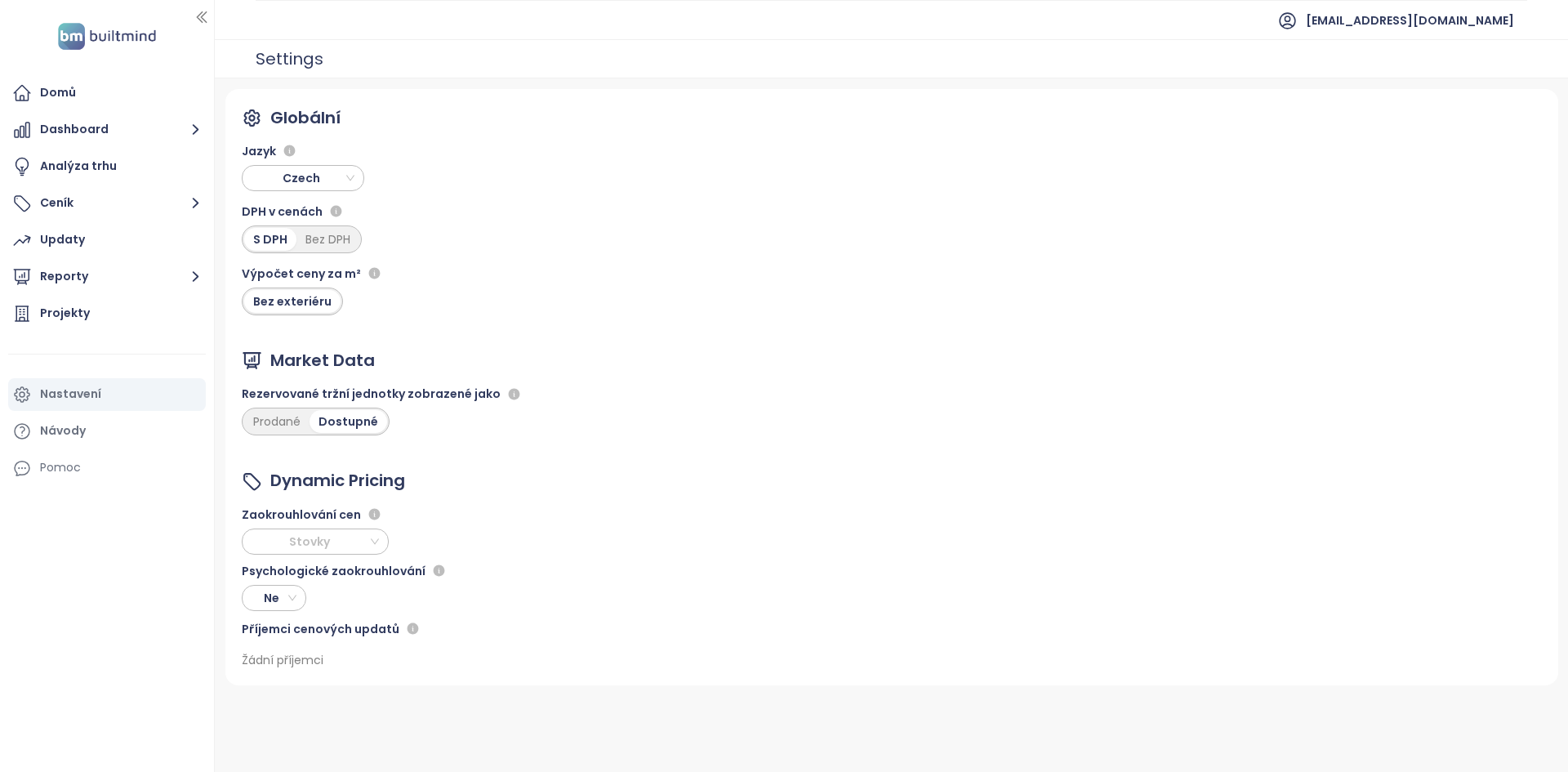
click at [323, 540] on span "Stovky" at bounding box center [313, 541] width 132 height 25
click at [329, 654] on div "Desetitisíce" at bounding box center [315, 653] width 121 height 18
click at [285, 593] on span "Ne" at bounding box center [272, 597] width 49 height 25
click at [278, 650] on div "Ano" at bounding box center [274, 657] width 38 height 18
click at [283, 599] on span "Ano" at bounding box center [272, 597] width 49 height 25
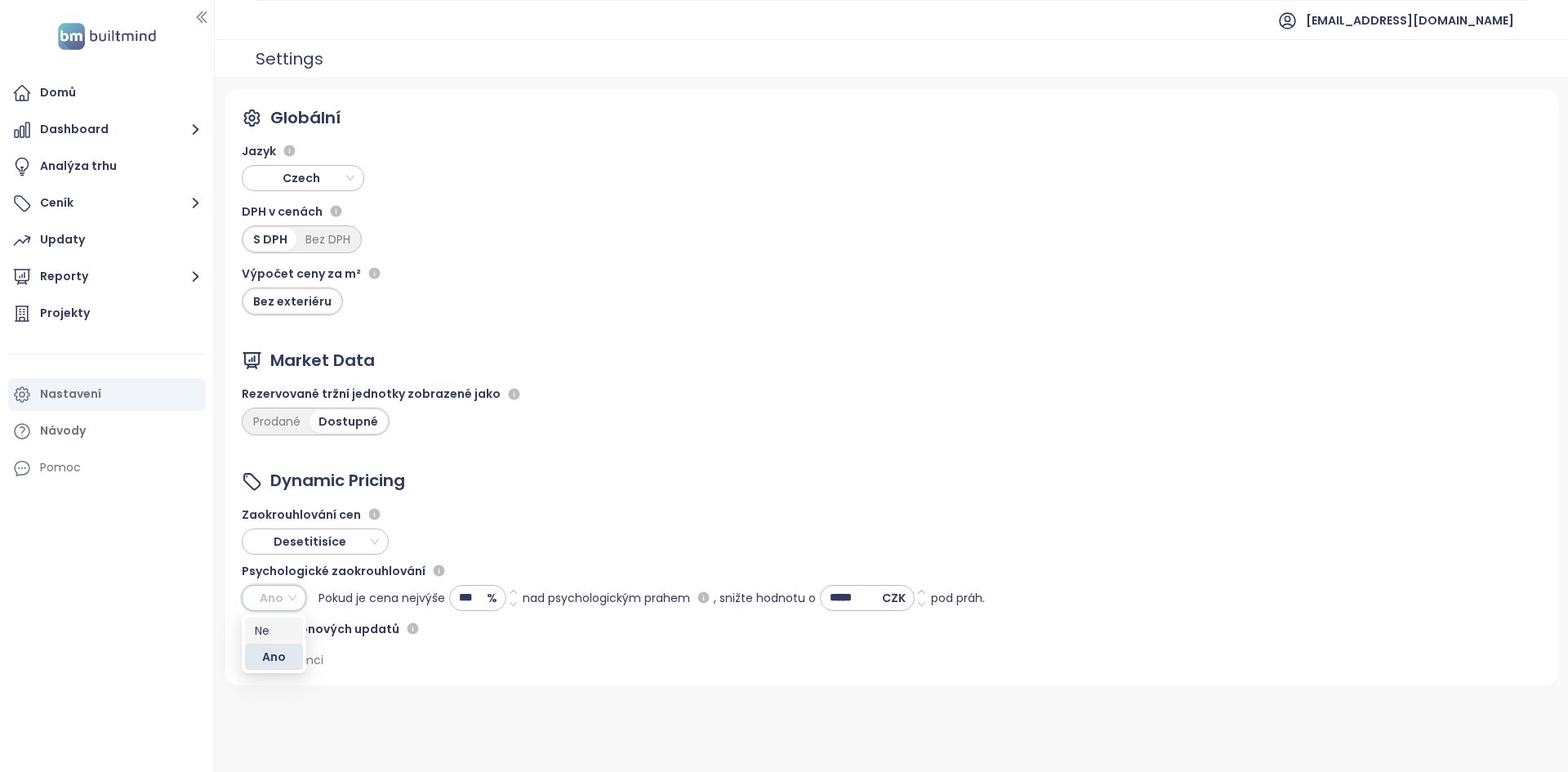
click at [284, 625] on div "Ne" at bounding box center [274, 631] width 38 height 18
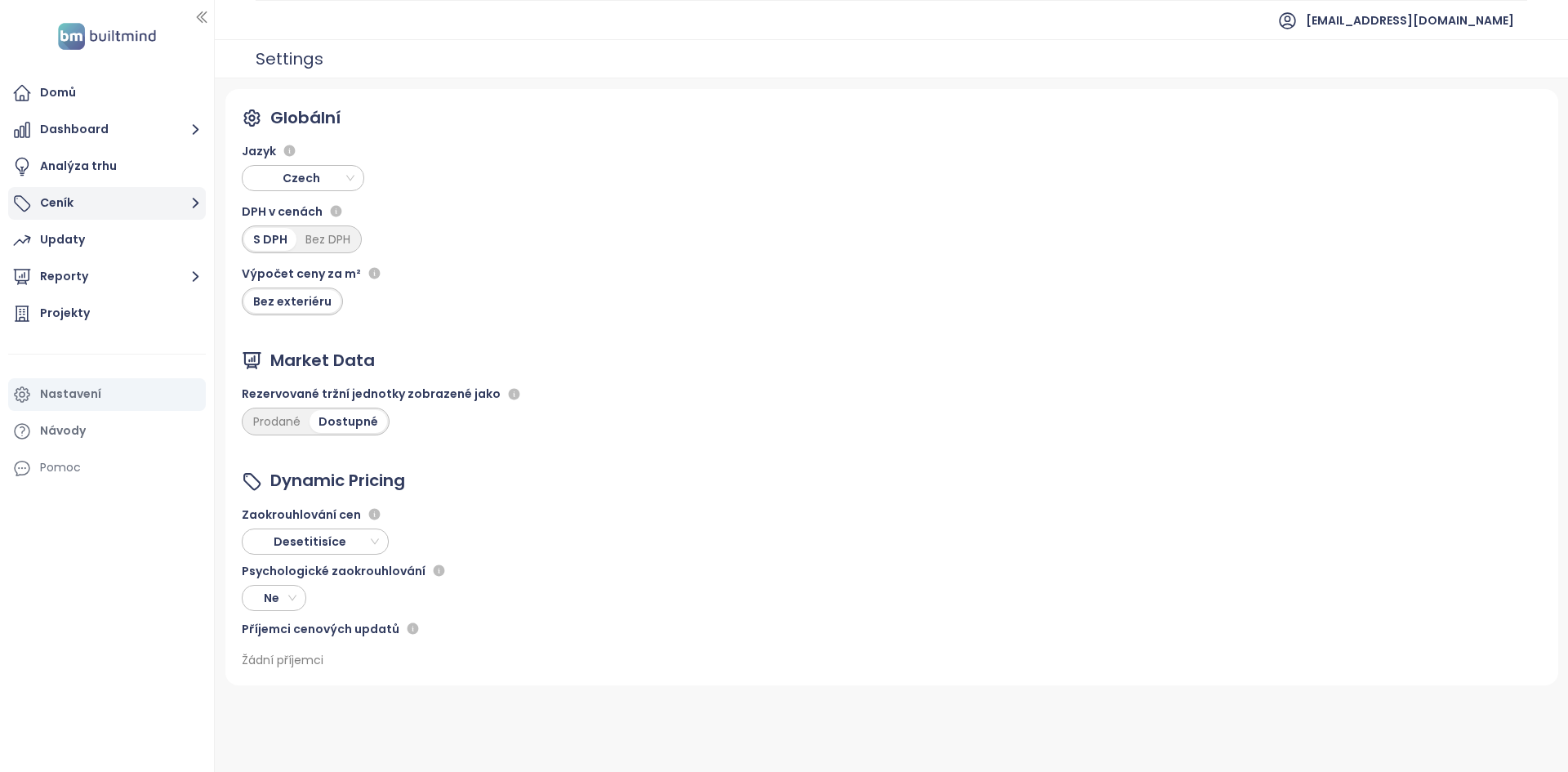
click at [92, 195] on button "Ceník" at bounding box center [106, 204] width 197 height 33
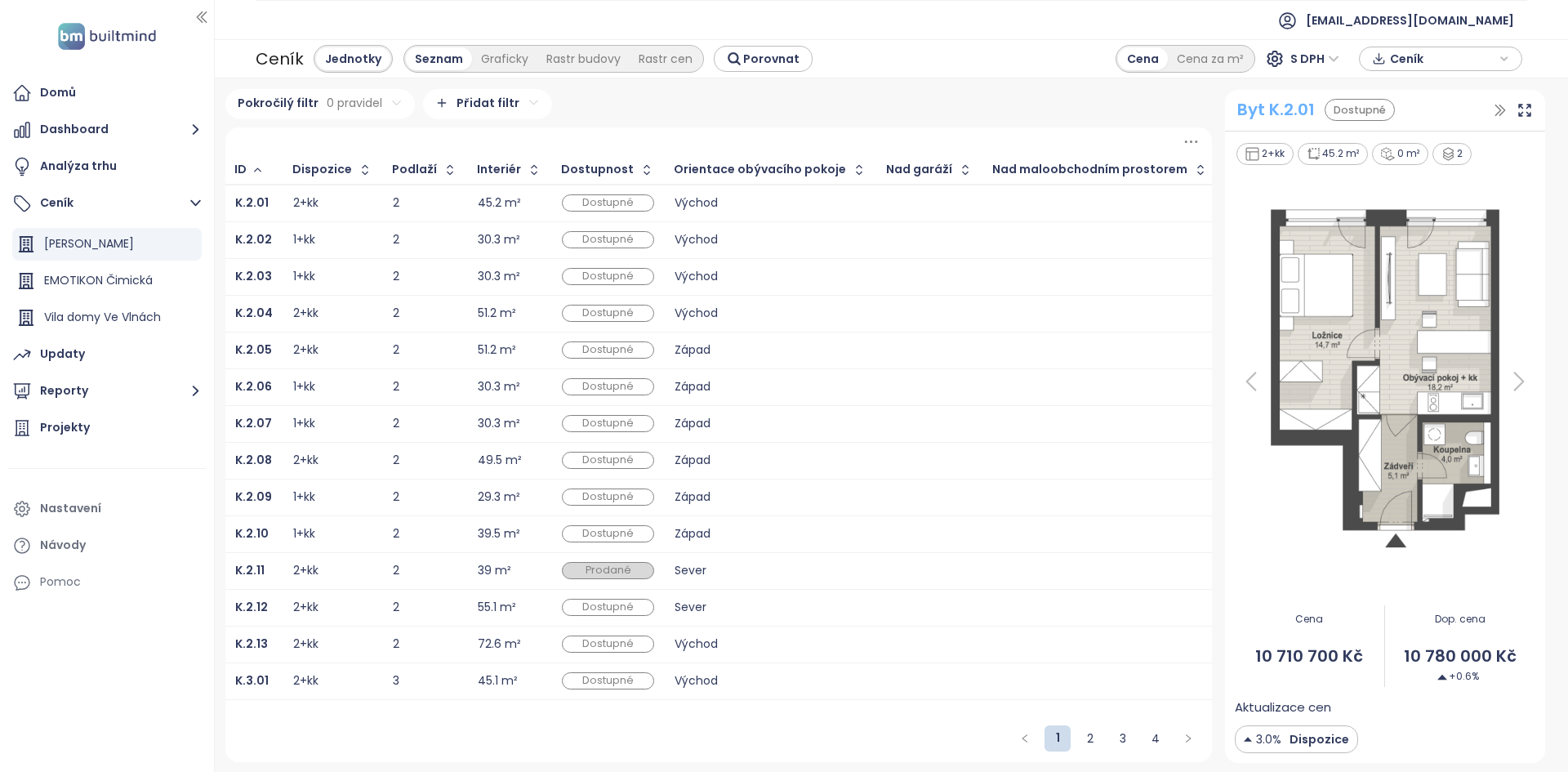
click at [1304, 115] on div "Byt K.2.01" at bounding box center [1275, 110] width 77 height 25
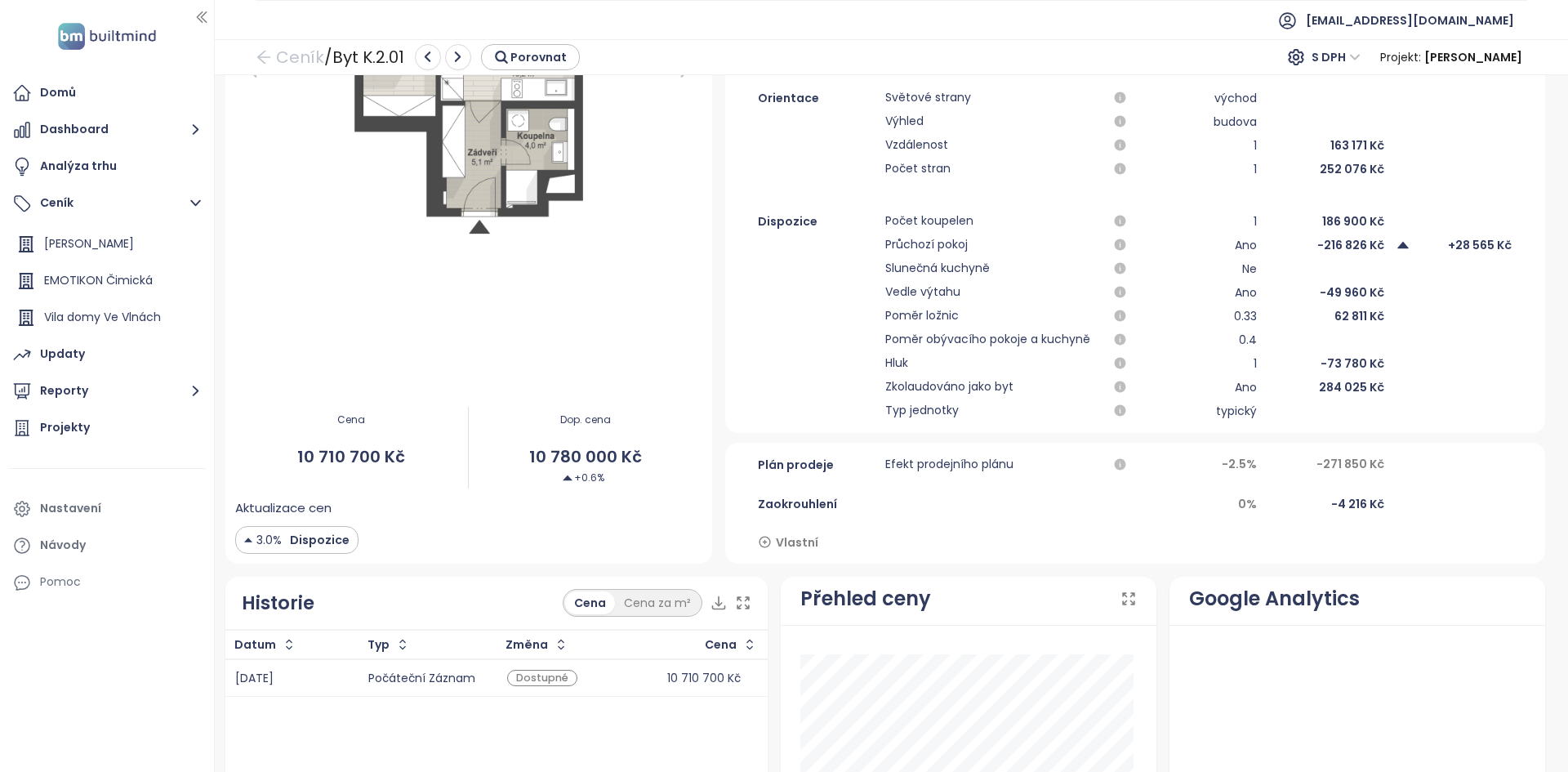
scroll to position [572, 0]
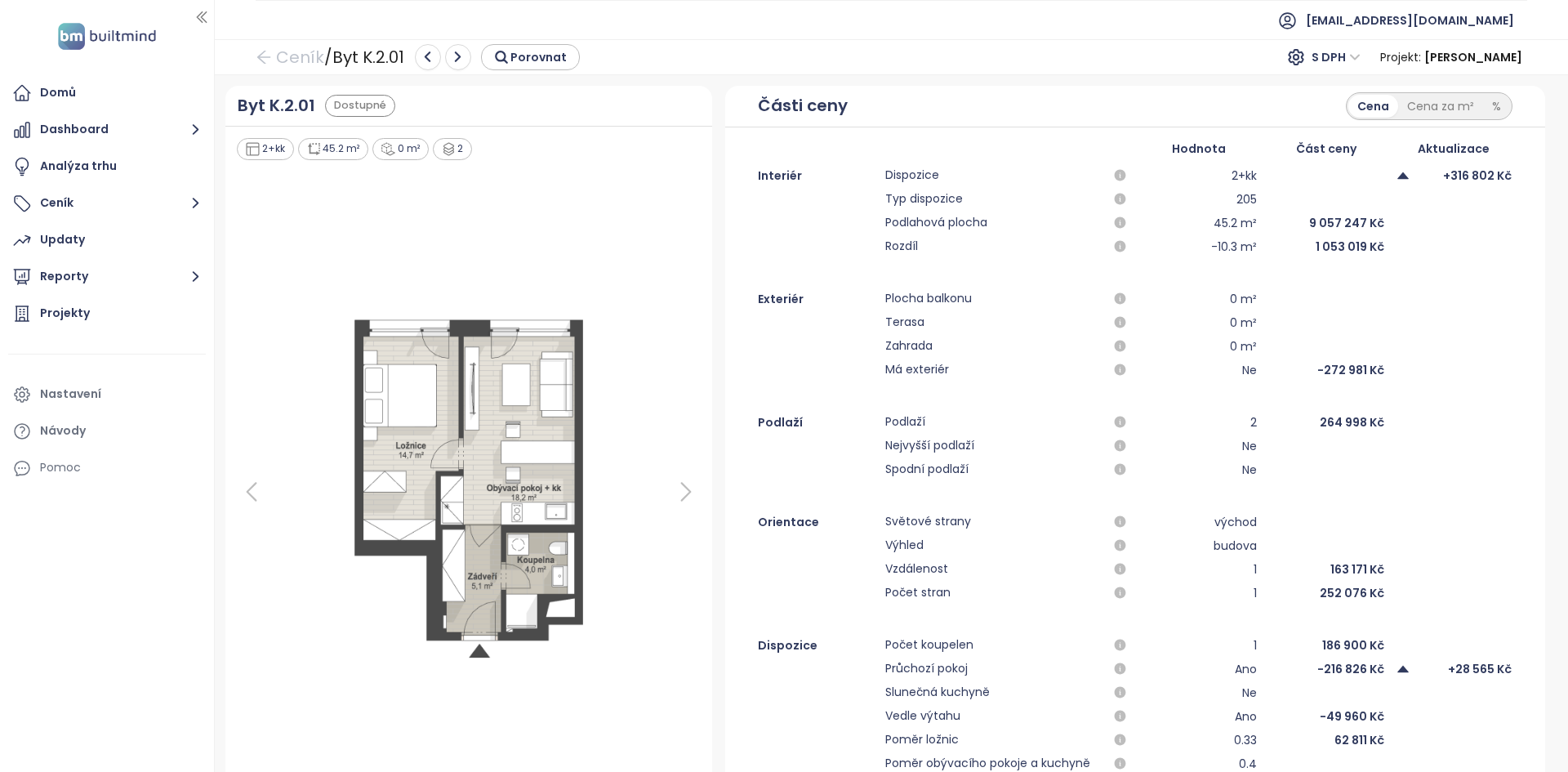
scroll to position [408, 0]
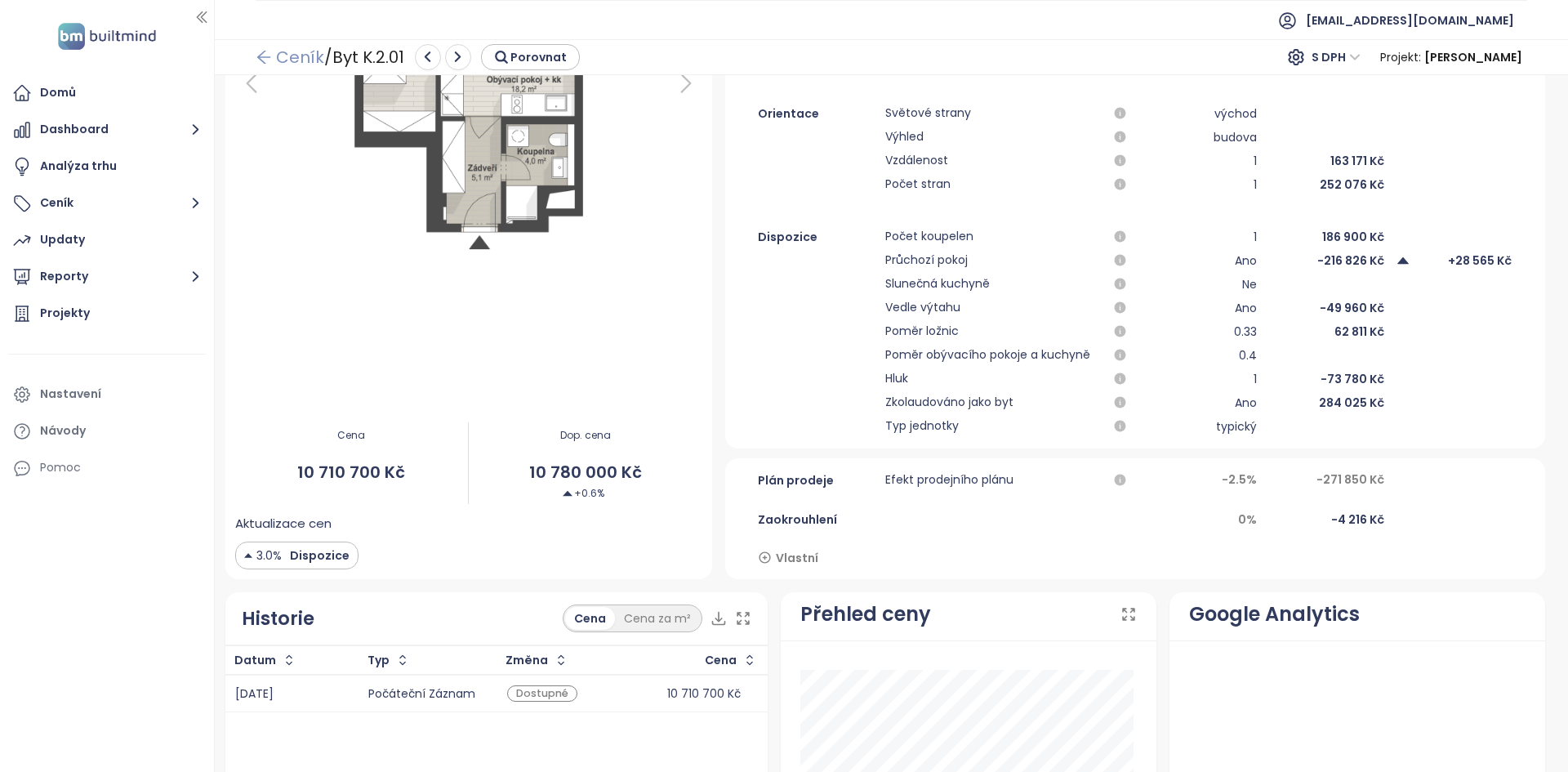
click at [310, 55] on link "Ceník" at bounding box center [289, 57] width 68 height 29
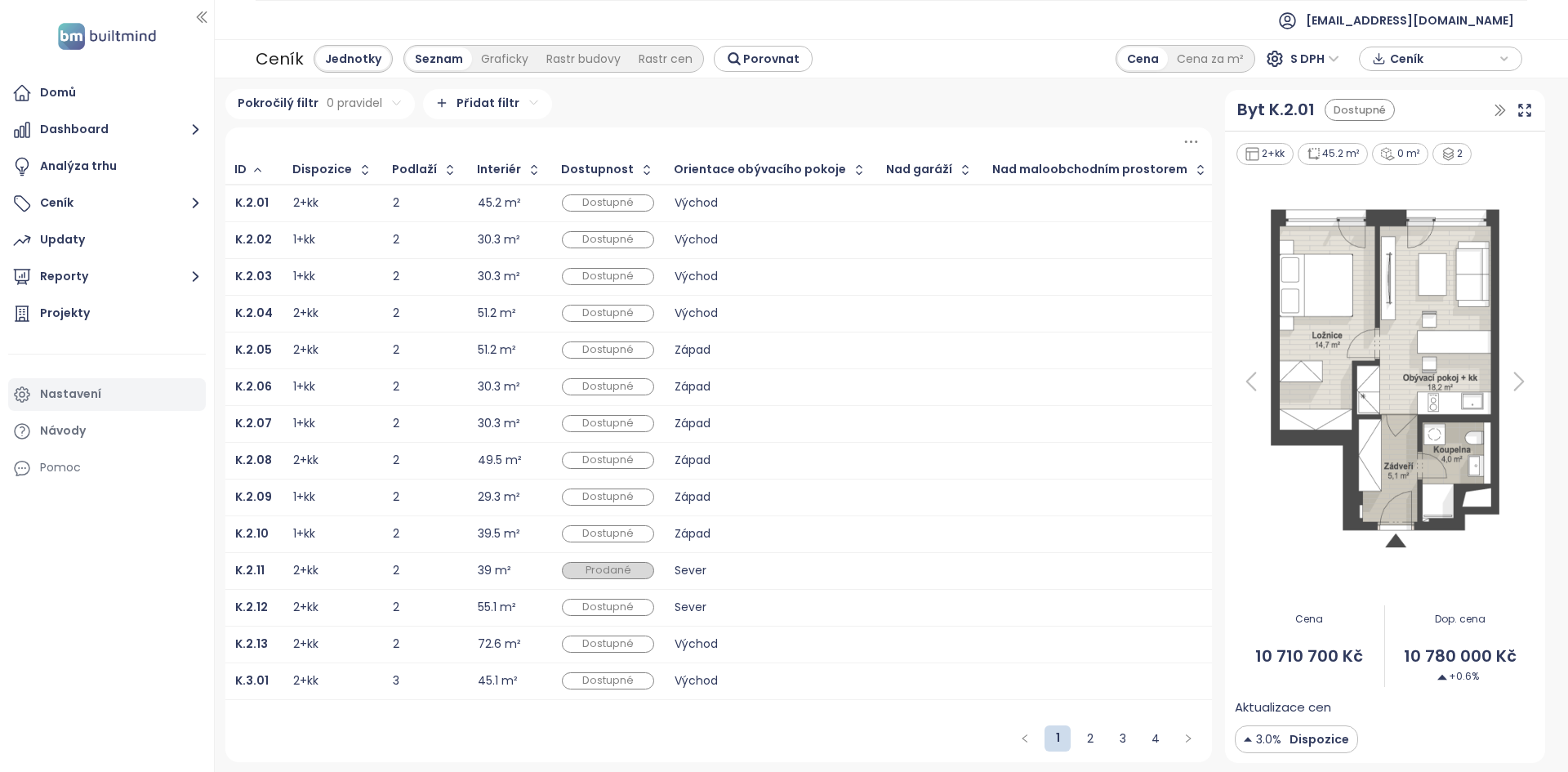
click at [80, 396] on div "Nastavení" at bounding box center [70, 394] width 61 height 20
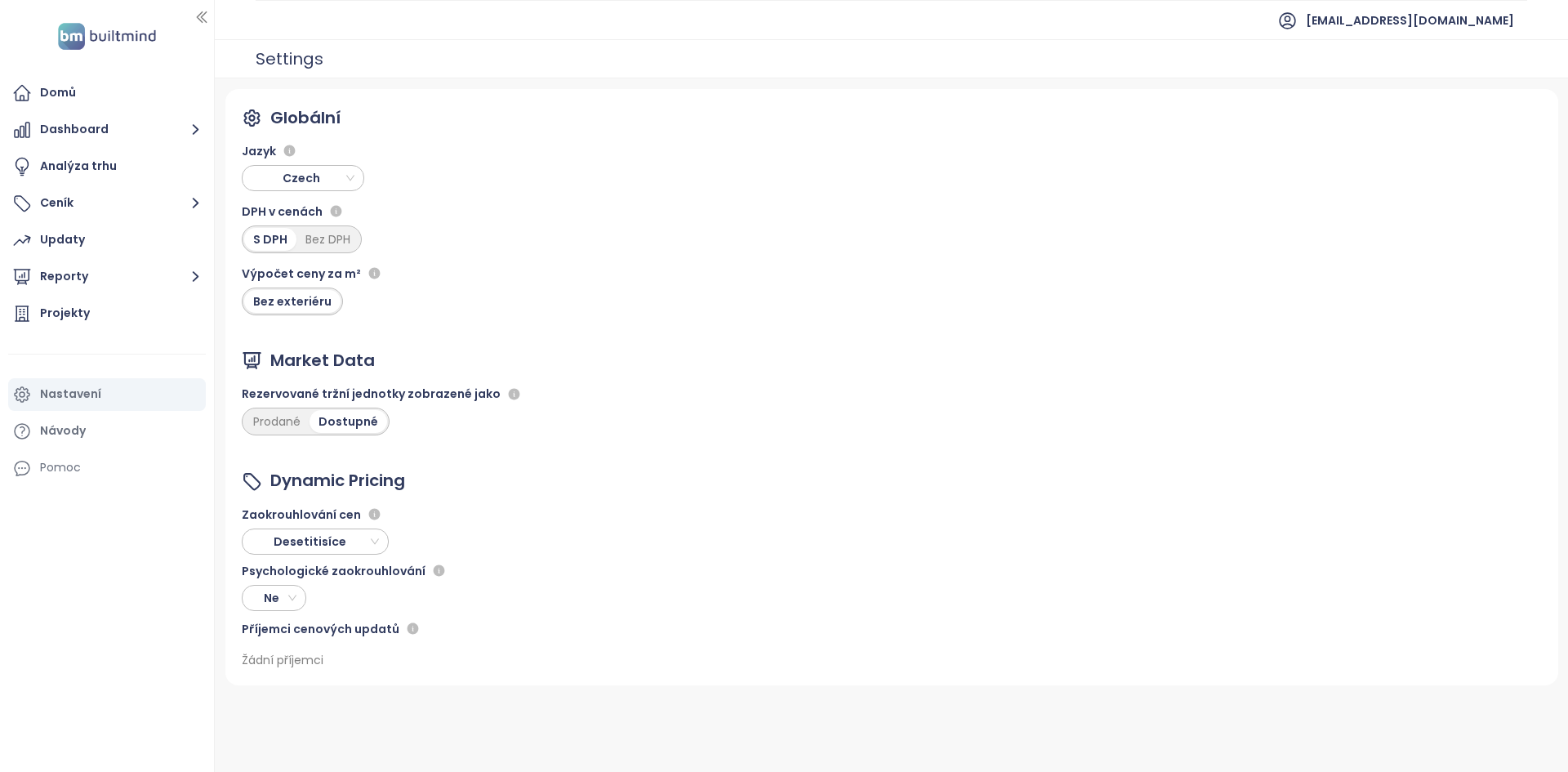
click at [300, 593] on div "Ne" at bounding box center [274, 597] width 65 height 26
click at [269, 660] on div "Ano" at bounding box center [274, 657] width 38 height 18
click at [734, 542] on div "Zaokrouhlování cen Desetitisíce" at bounding box center [614, 529] width 744 height 50
click at [45, 198] on button "Ceník" at bounding box center [106, 204] width 197 height 33
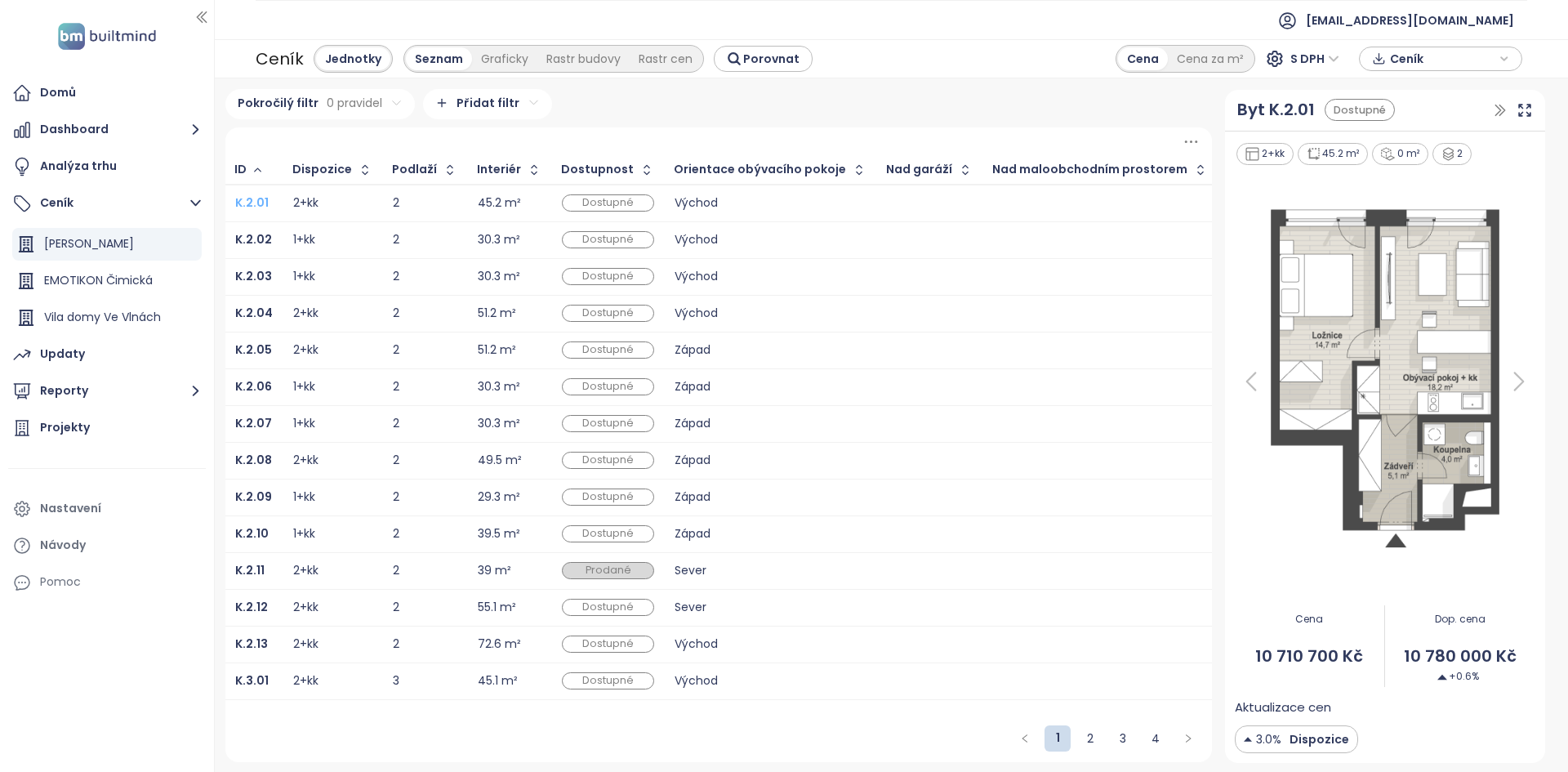
click at [254, 204] on b "K.2.01" at bounding box center [252, 203] width 34 height 16
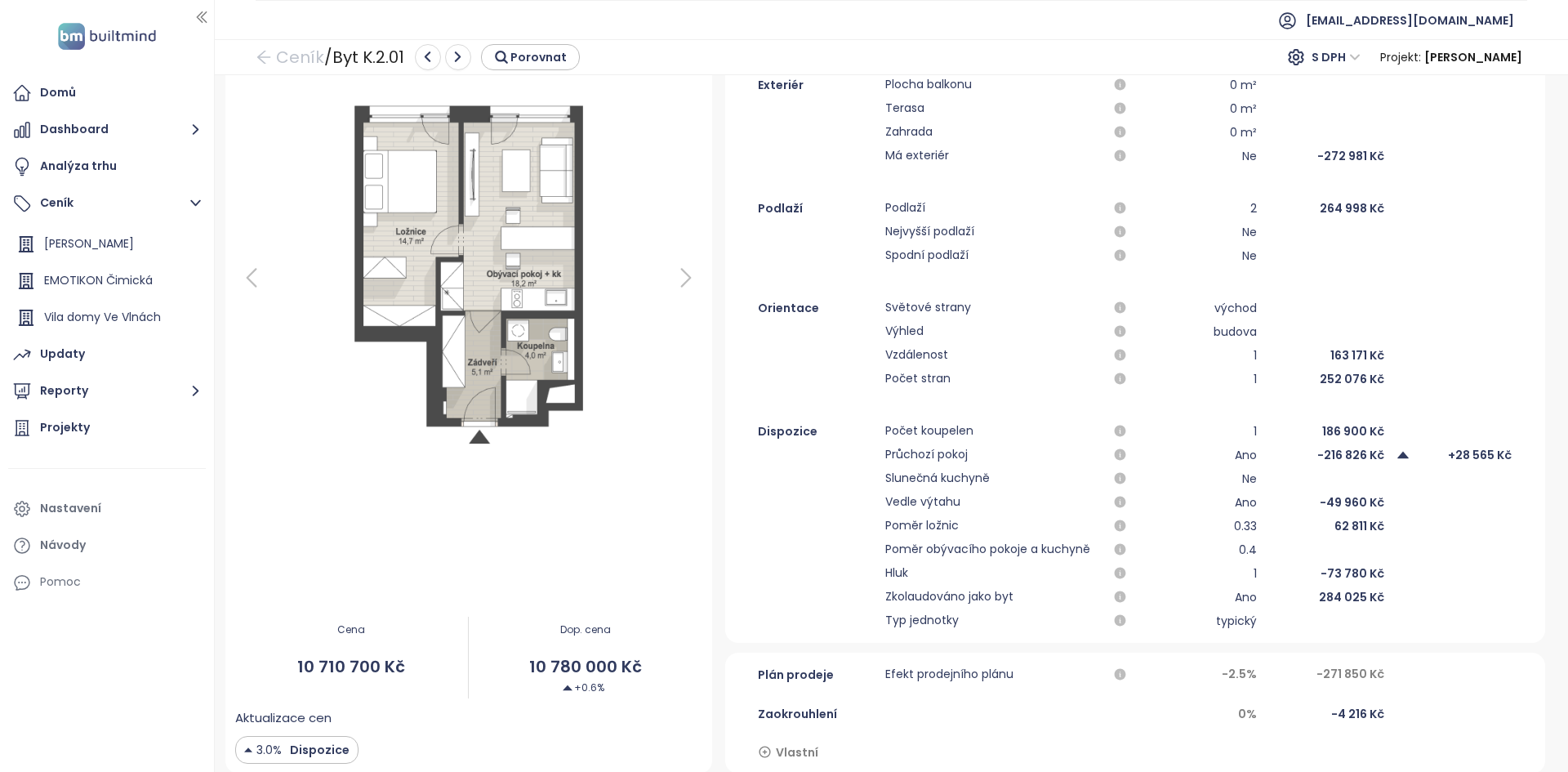
scroll to position [408, 0]
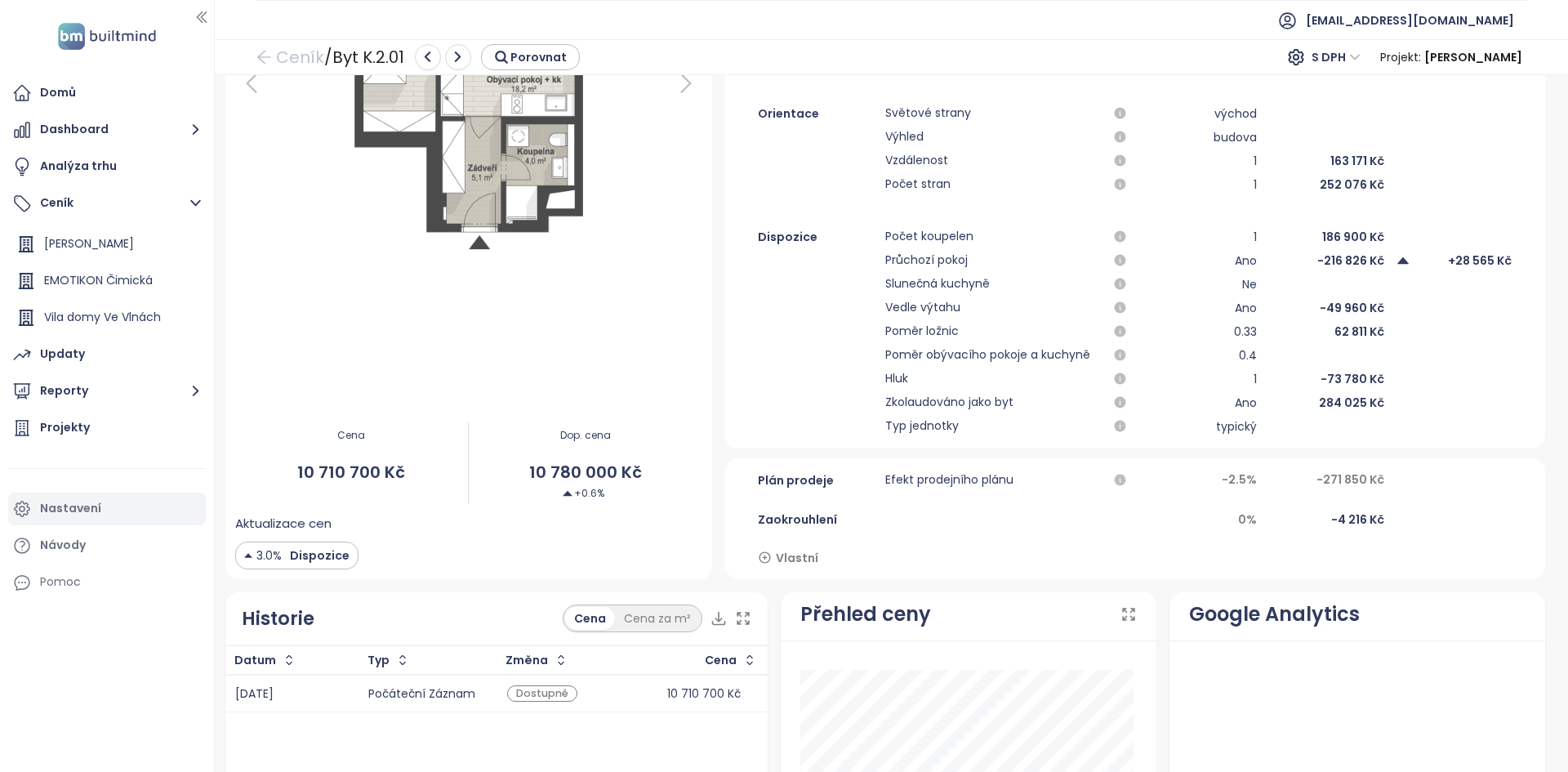
click at [77, 510] on div "Nastavení" at bounding box center [70, 508] width 61 height 20
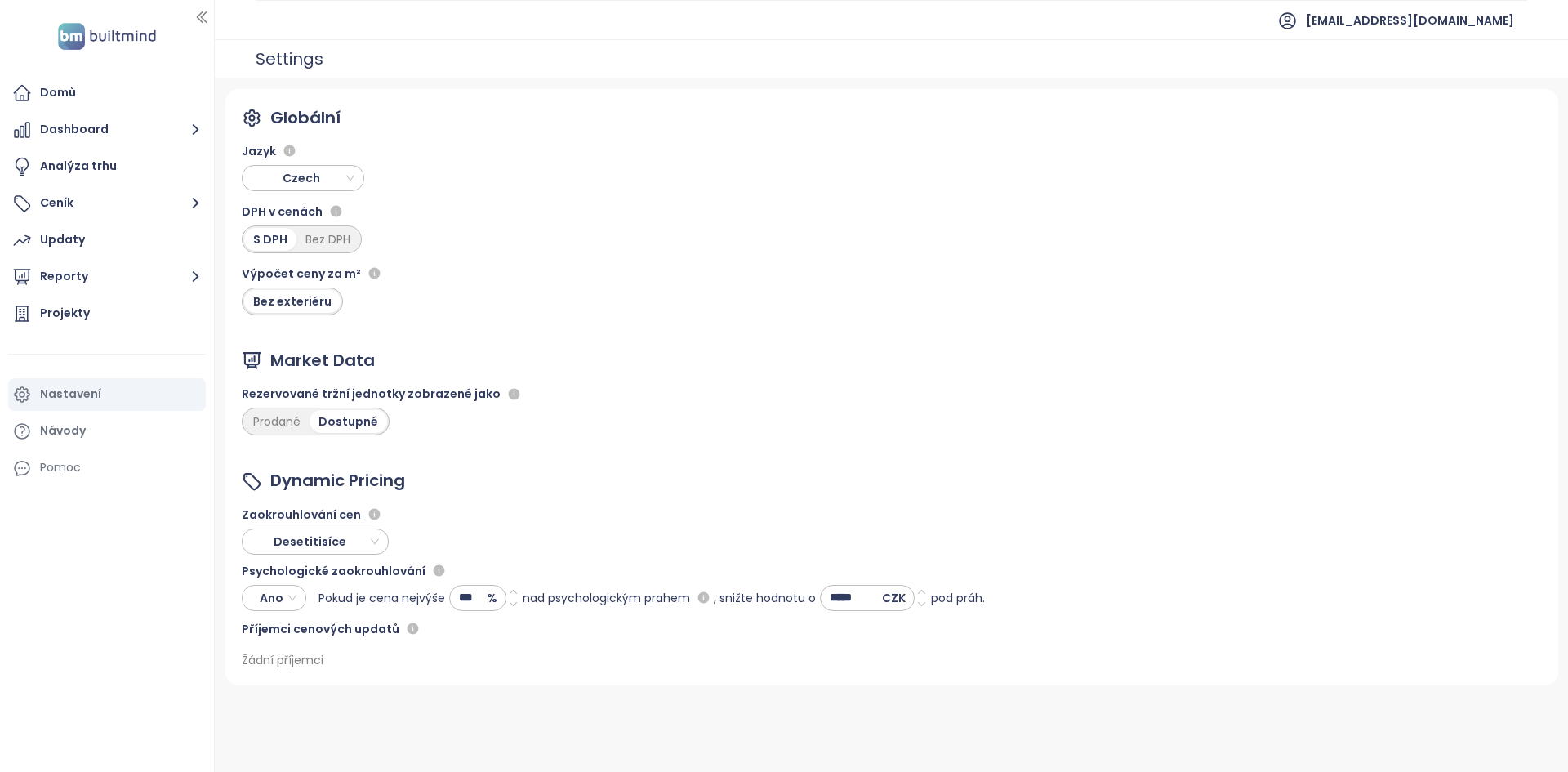
click at [327, 538] on span "Desetitisíce" at bounding box center [313, 541] width 132 height 25
click at [287, 596] on div "Stovky" at bounding box center [315, 601] width 121 height 18
